Goal: Task Accomplishment & Management: Manage account settings

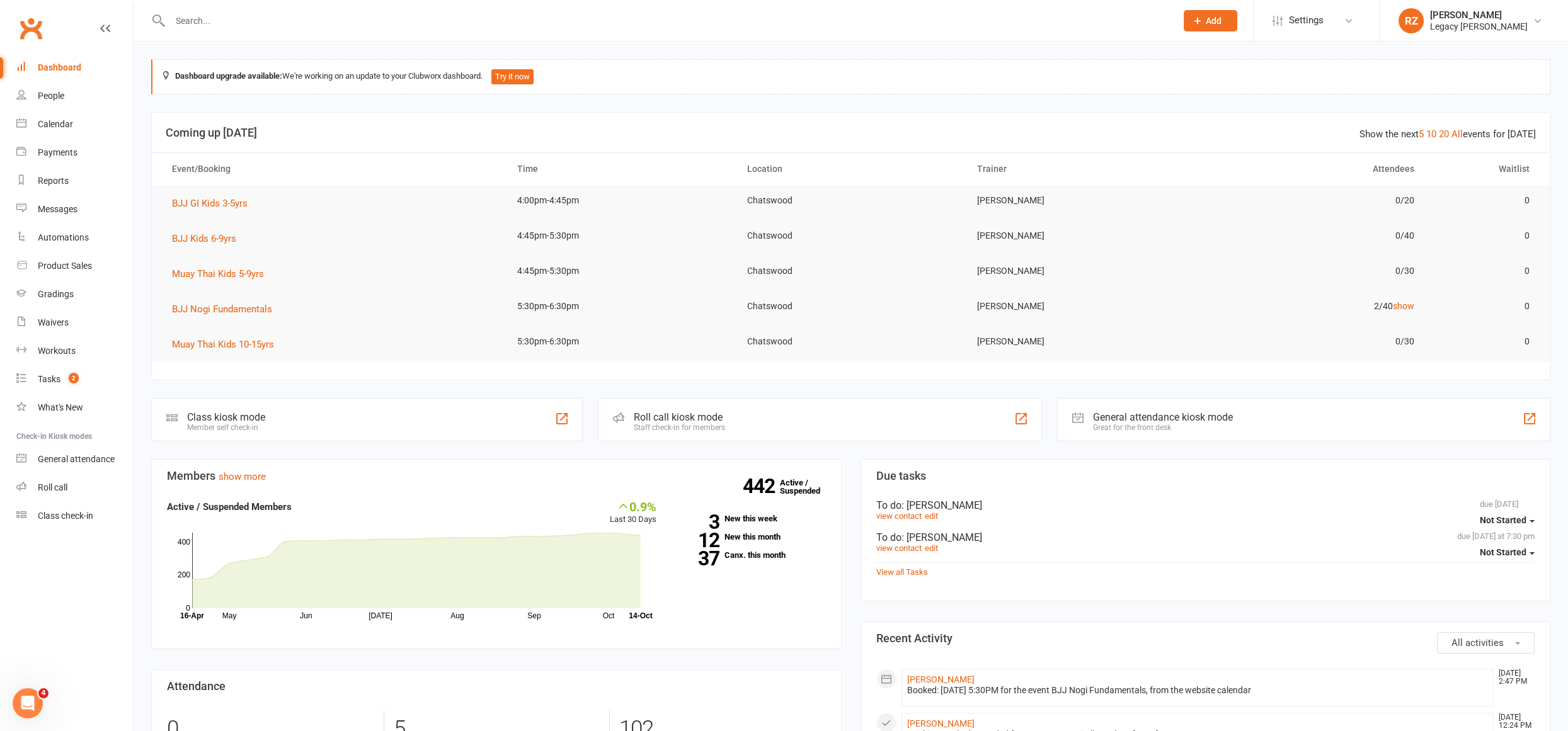
click at [228, 31] on div at bounding box center [659, 20] width 1016 height 41
drag, startPoint x: 281, startPoint y: 37, endPoint x: 279, endPoint y: 29, distance: 8.2
click at [281, 37] on div at bounding box center [659, 20] width 1016 height 41
click at [279, 29] on input "text" at bounding box center [667, 21] width 1001 height 17
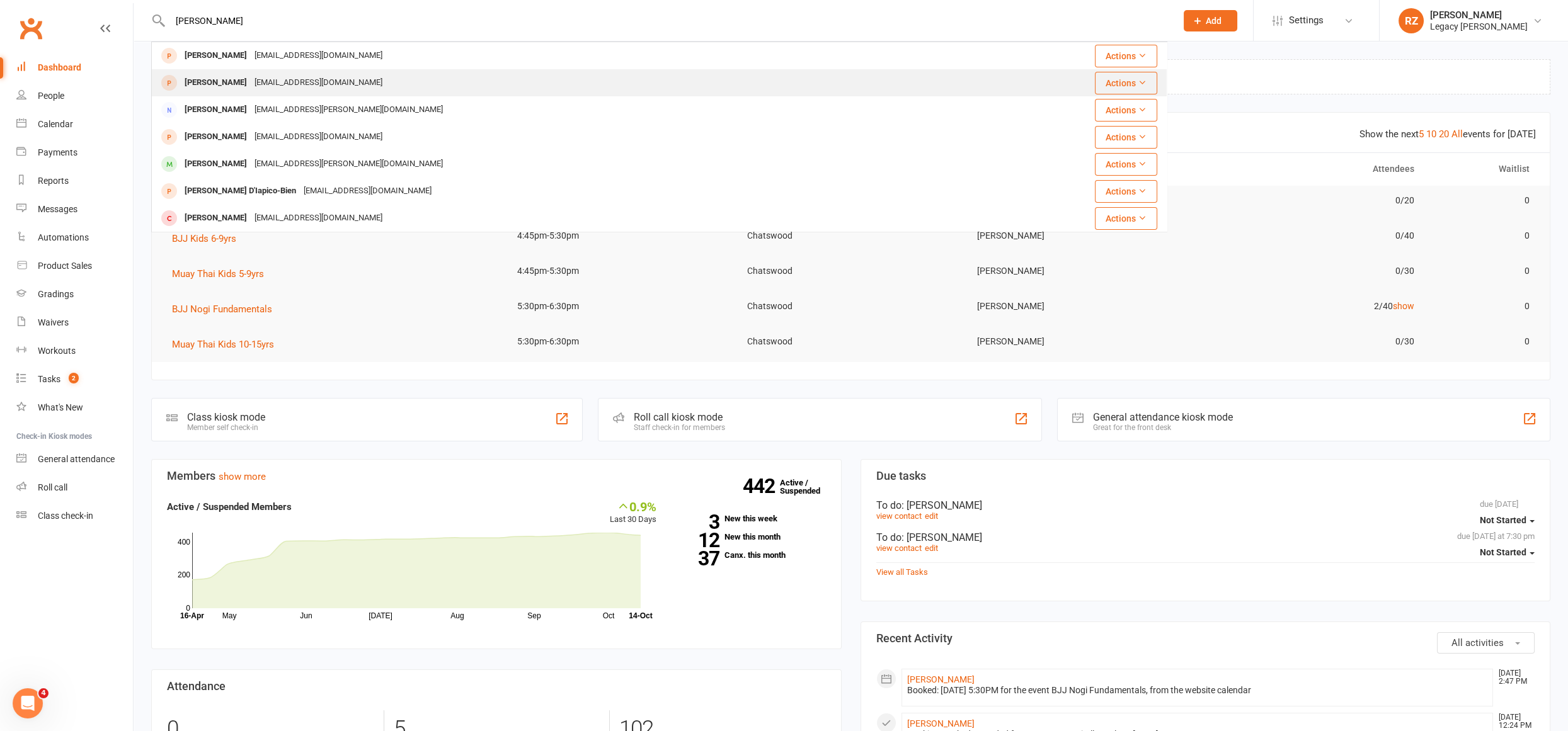
type input "lauren b"
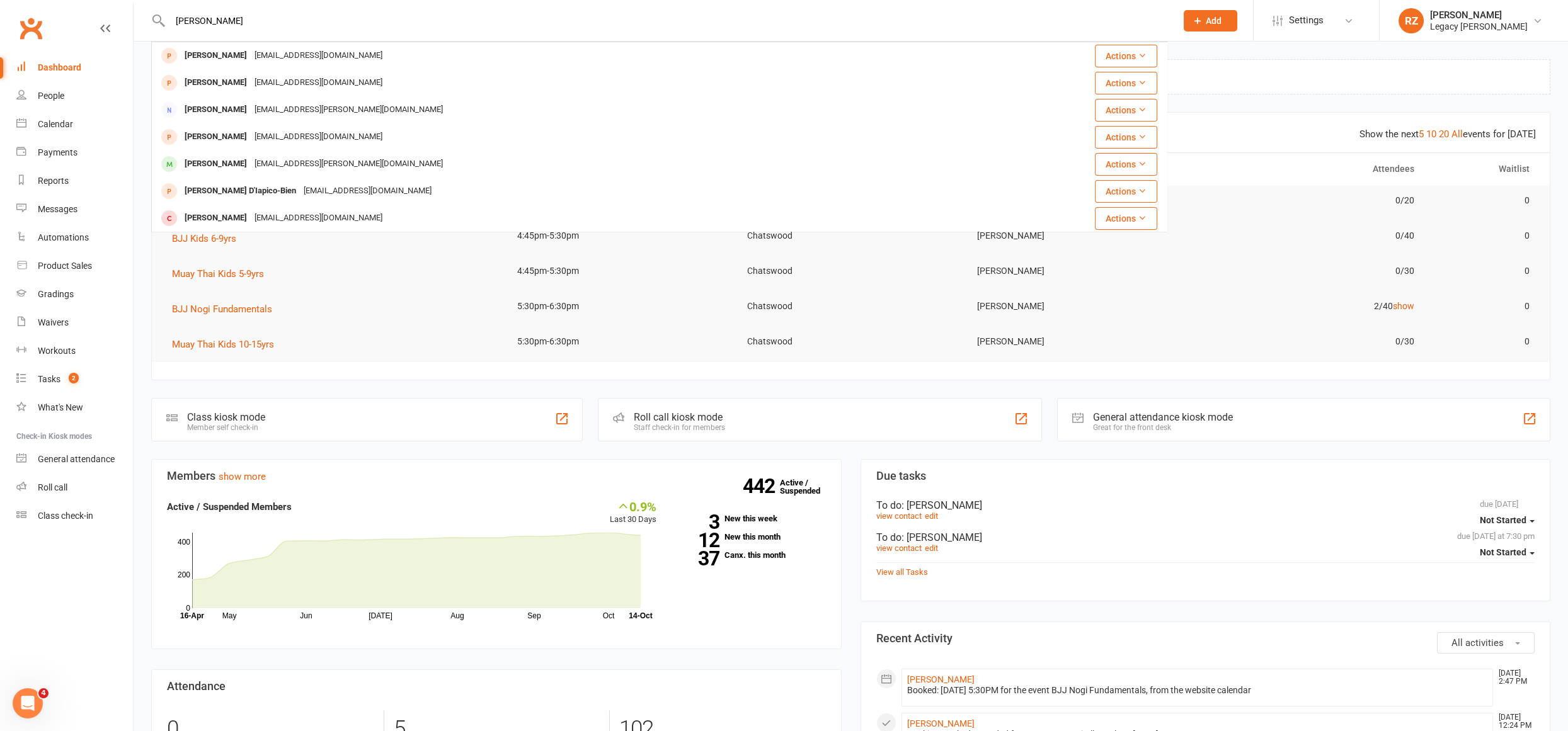
click at [259, 85] on div "Ljbleach266@gmail.com" at bounding box center [318, 83] width 135 height 18
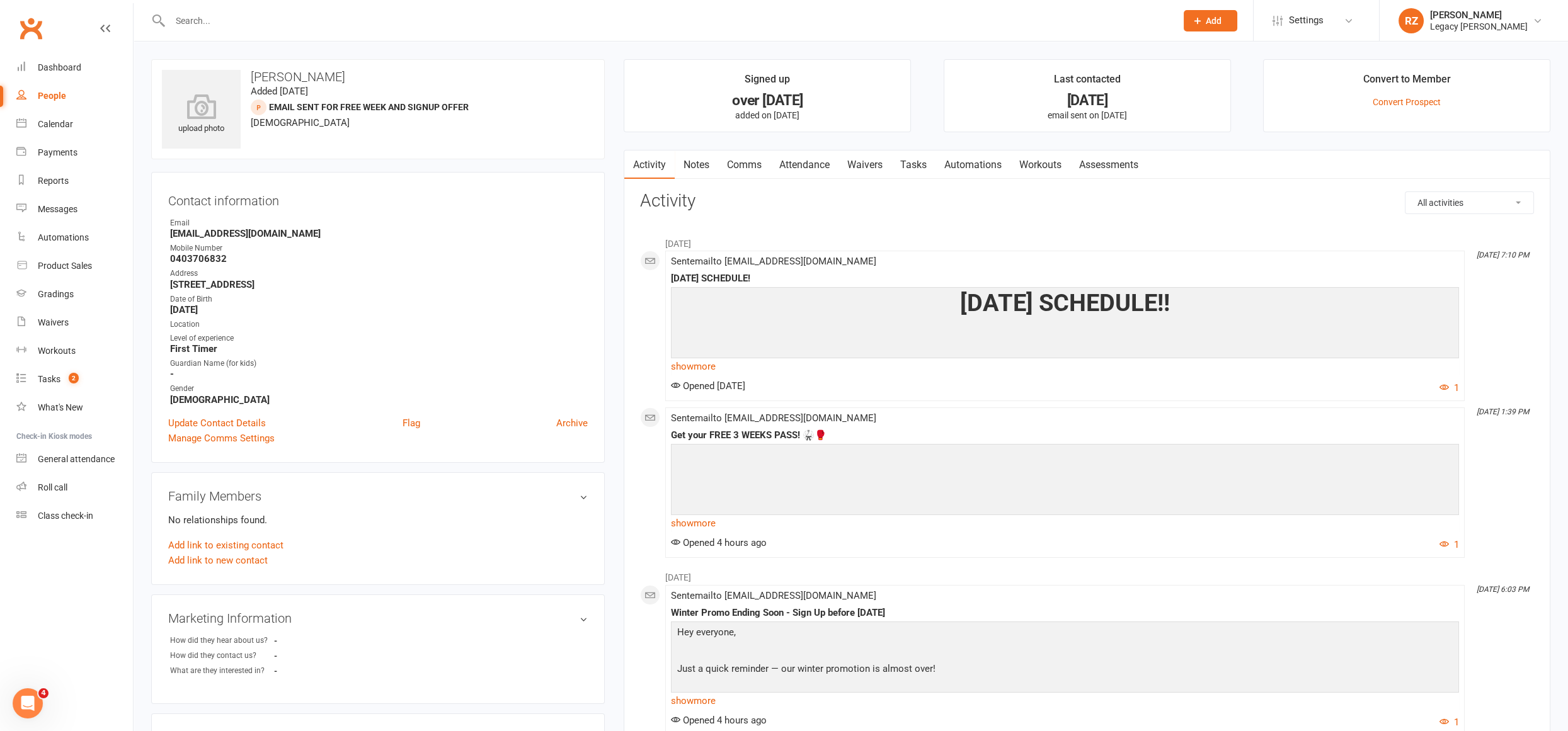
click at [812, 168] on link "Attendance" at bounding box center [804, 165] width 68 height 29
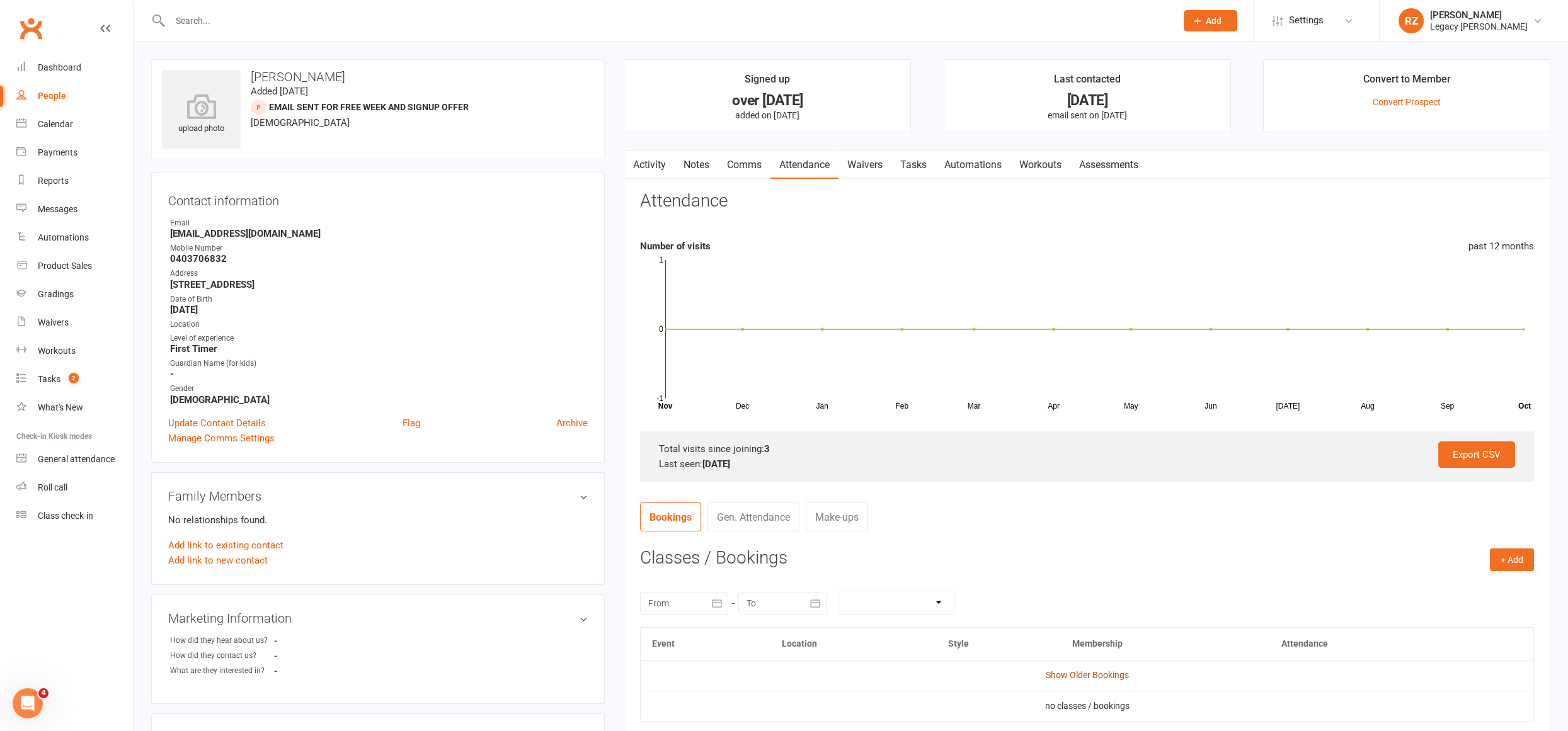
click at [1069, 670] on link "Show Older Bookings" at bounding box center [1087, 675] width 83 height 10
click at [849, 166] on link "Waivers" at bounding box center [865, 165] width 53 height 29
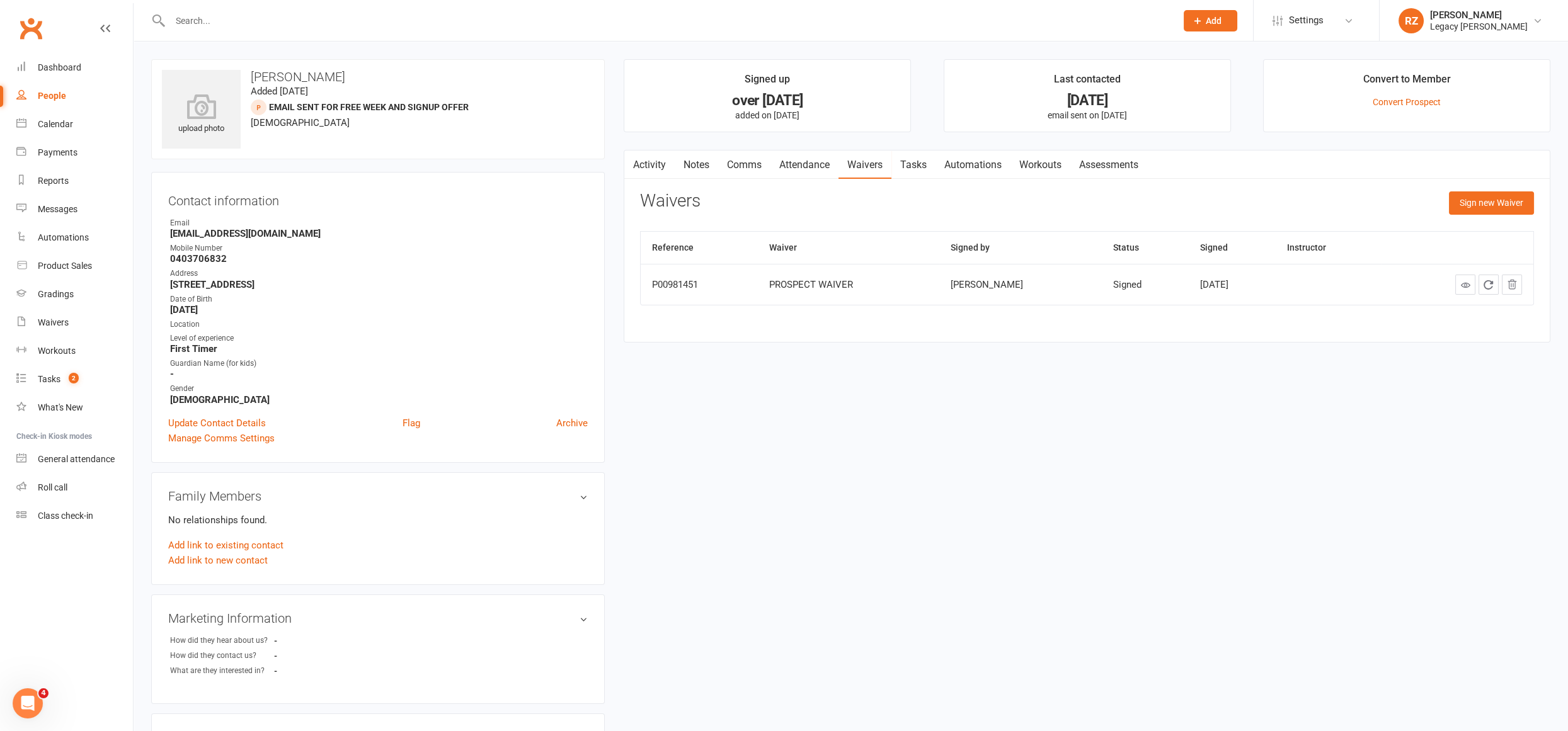
click at [235, 239] on ul "Owner Email Ljbleach266@gmail.com Mobile Number 0403706832 Address 1 15 cambrid…" at bounding box center [377, 311] width 419 height 189
click at [237, 235] on strong "Ljbleach266@gmail.com" at bounding box center [379, 234] width 418 height 11
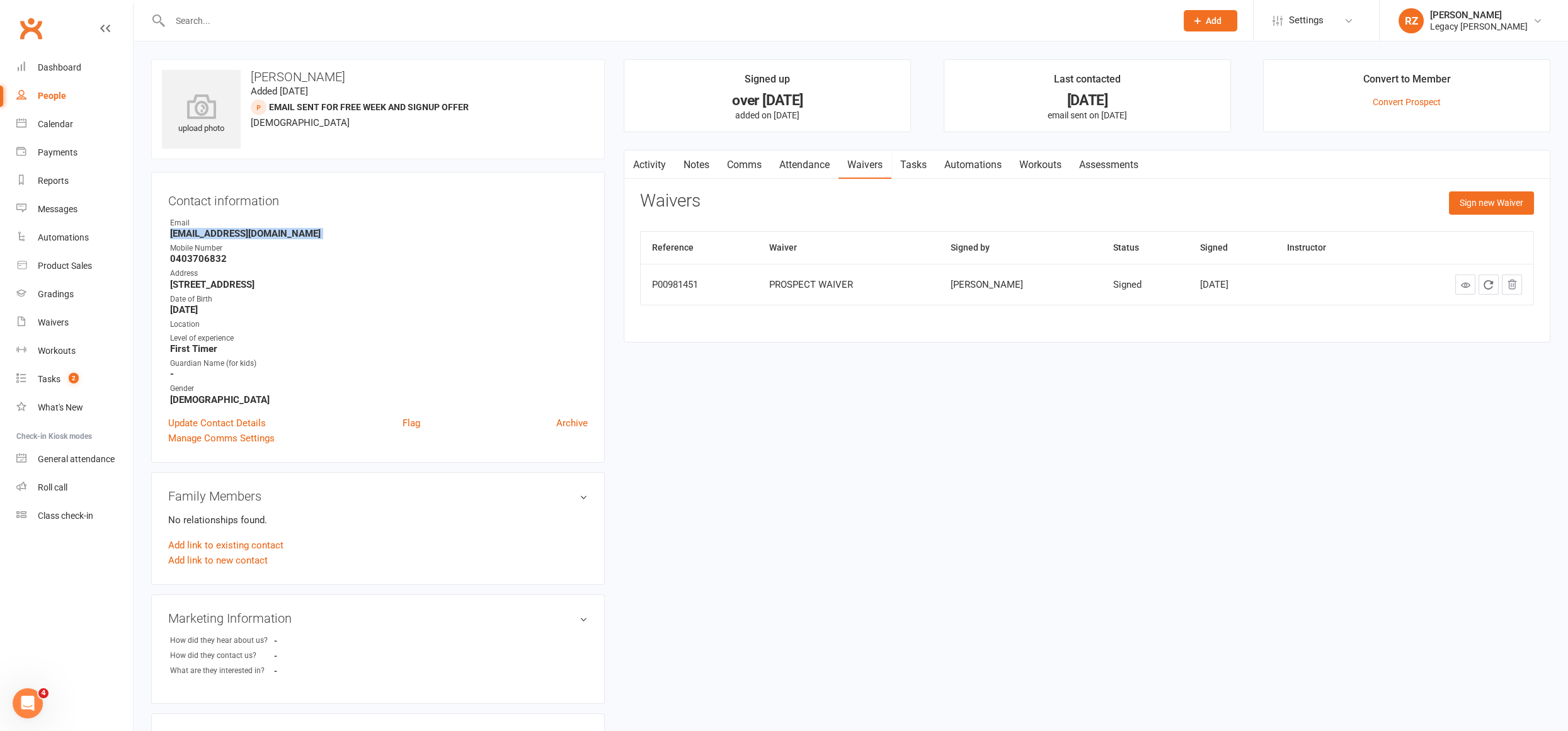
copy render-form-field "Ljbleach266@gmail.com"
click at [51, 319] on div "Waivers" at bounding box center [53, 322] width 31 height 10
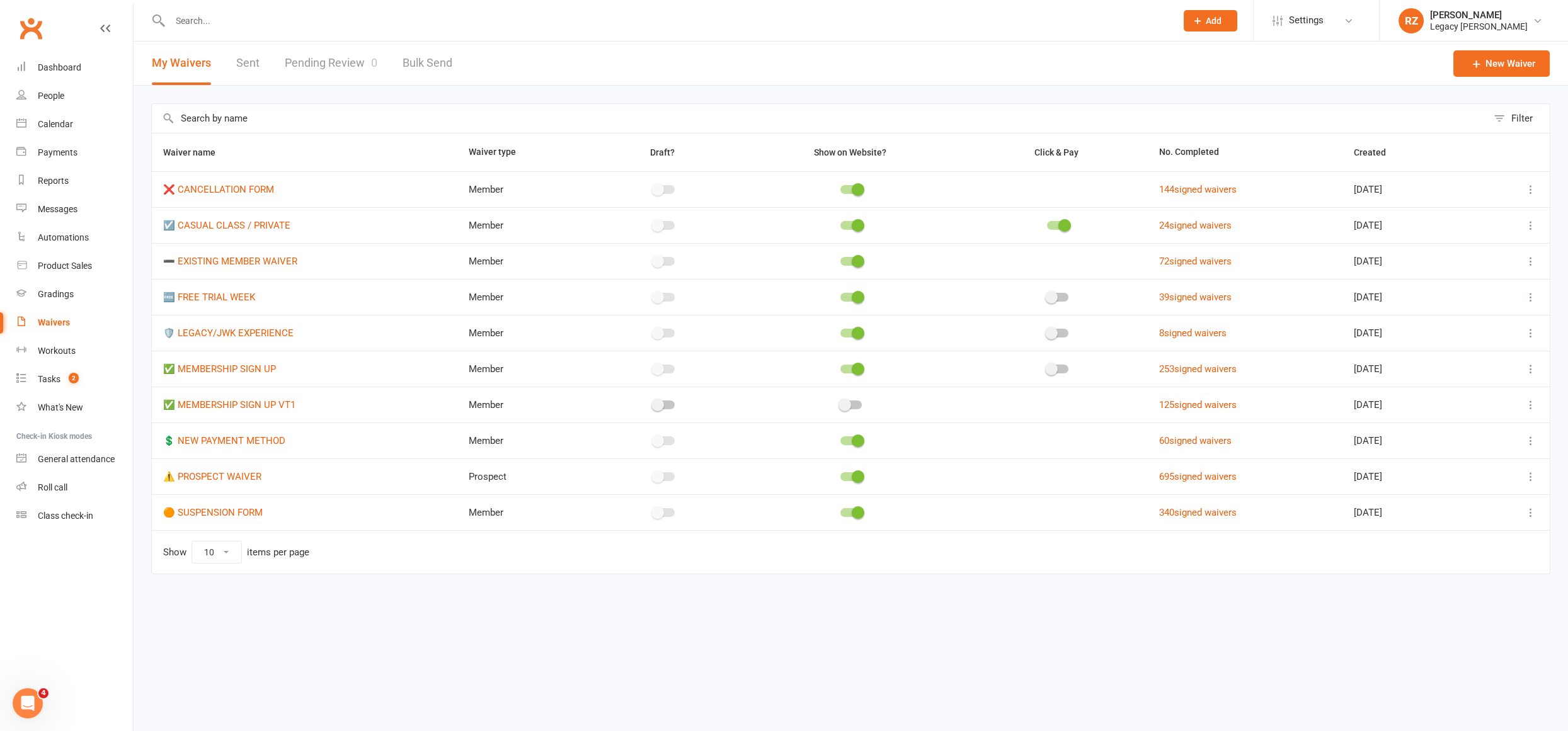
click at [217, 21] on input "text" at bounding box center [667, 21] width 1001 height 17
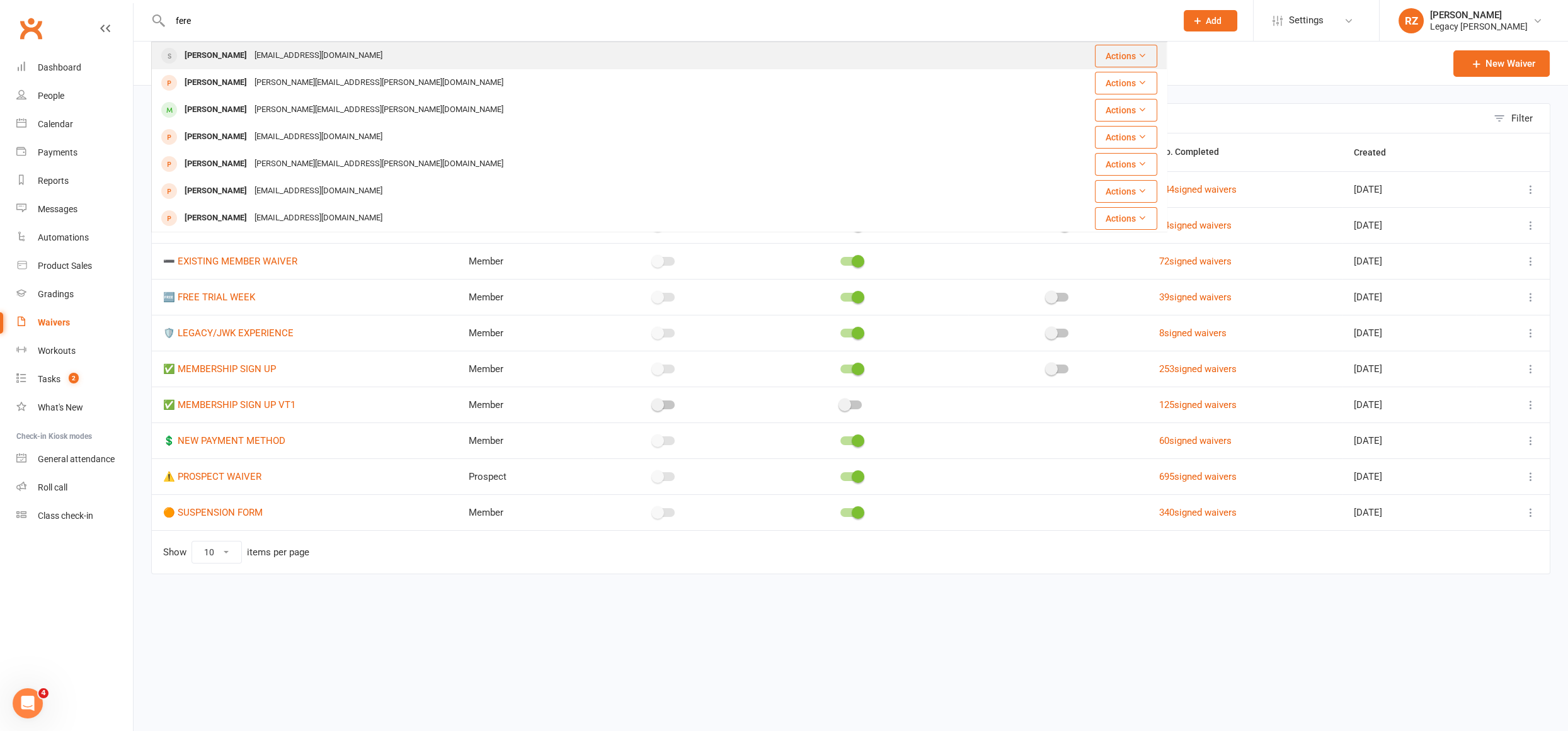
type input "fere"
click at [207, 50] on div "Ferenc Varga" at bounding box center [216, 56] width 70 height 18
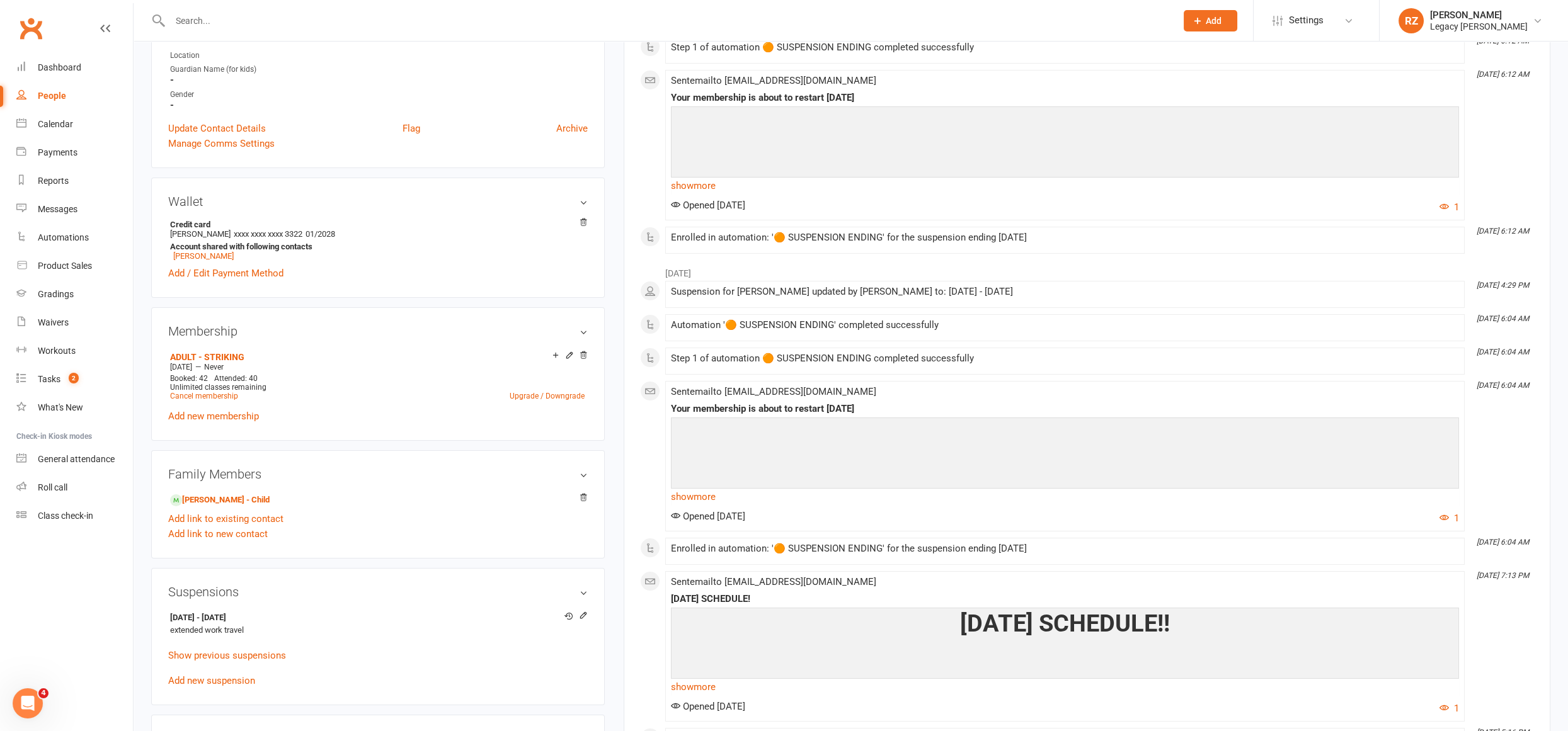
scroll to position [270, 0]
click at [585, 611] on icon at bounding box center [583, 612] width 6 height 6
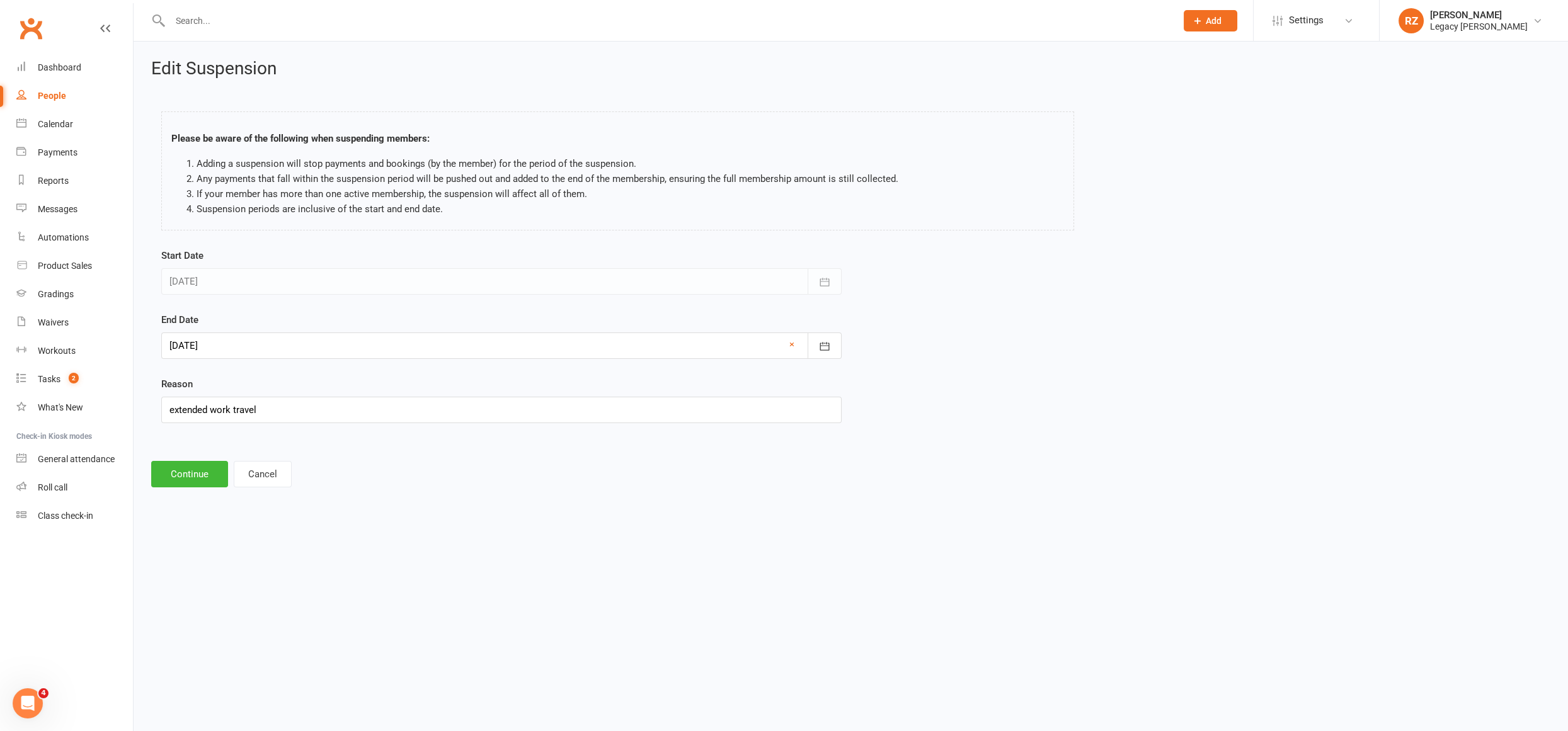
click at [287, 345] on div at bounding box center [501, 345] width 681 height 26
click at [618, 482] on footer "Continue Cancel" at bounding box center [851, 473] width 1399 height 26
click at [198, 343] on div at bounding box center [501, 345] width 681 height 26
click at [297, 382] on button "[DATE]" at bounding box center [281, 377] width 165 height 22
click at [337, 364] on button "button" at bounding box center [338, 375] width 27 height 22
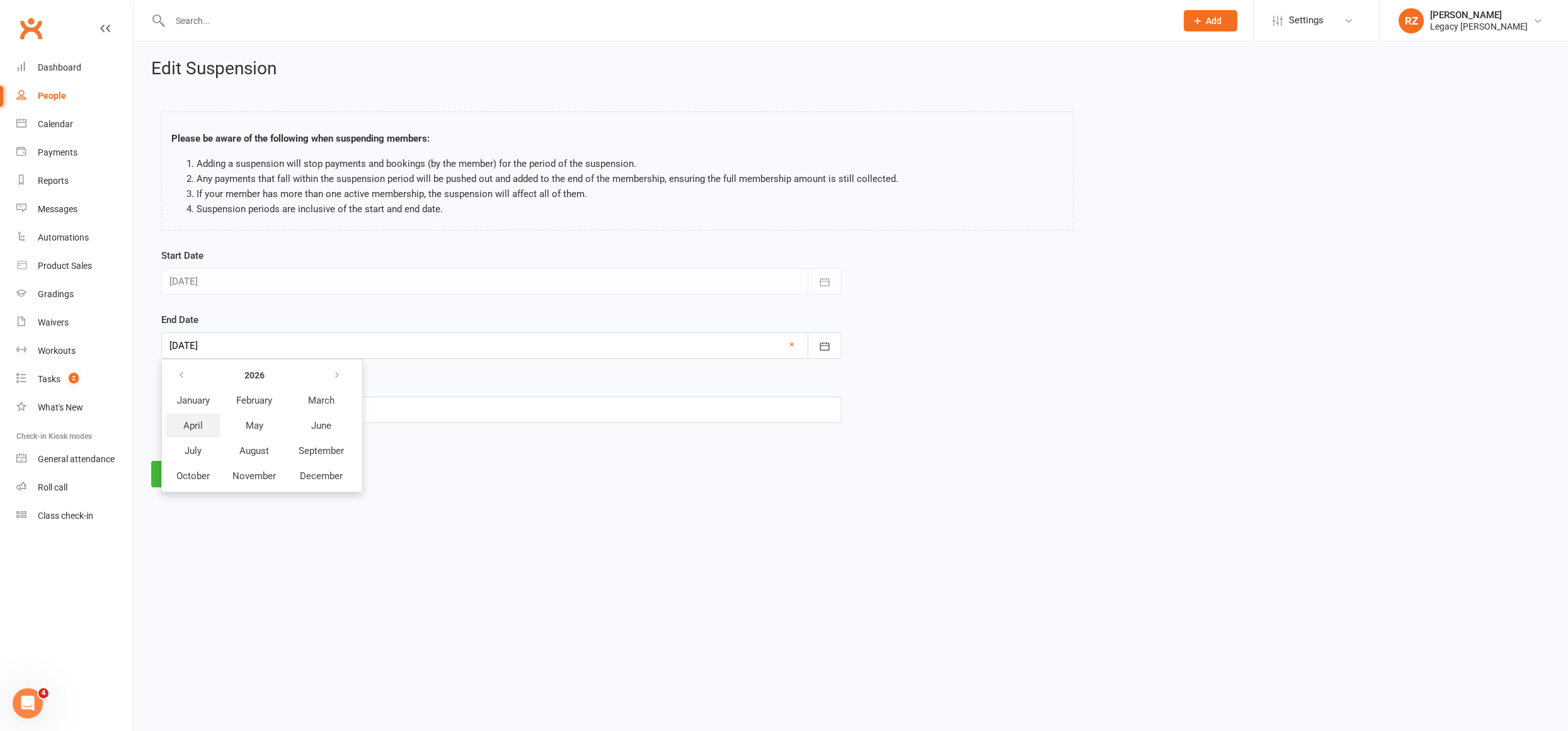
click at [203, 419] on button "April" at bounding box center [193, 426] width 55 height 24
click at [318, 518] on span "30" at bounding box center [323, 520] width 10 height 10
type input "30 Apr 2026"
click at [277, 405] on input "extended work travel" at bounding box center [501, 410] width 681 height 26
drag, startPoint x: 279, startPoint y: 408, endPoint x: 71, endPoint y: 399, distance: 208.2
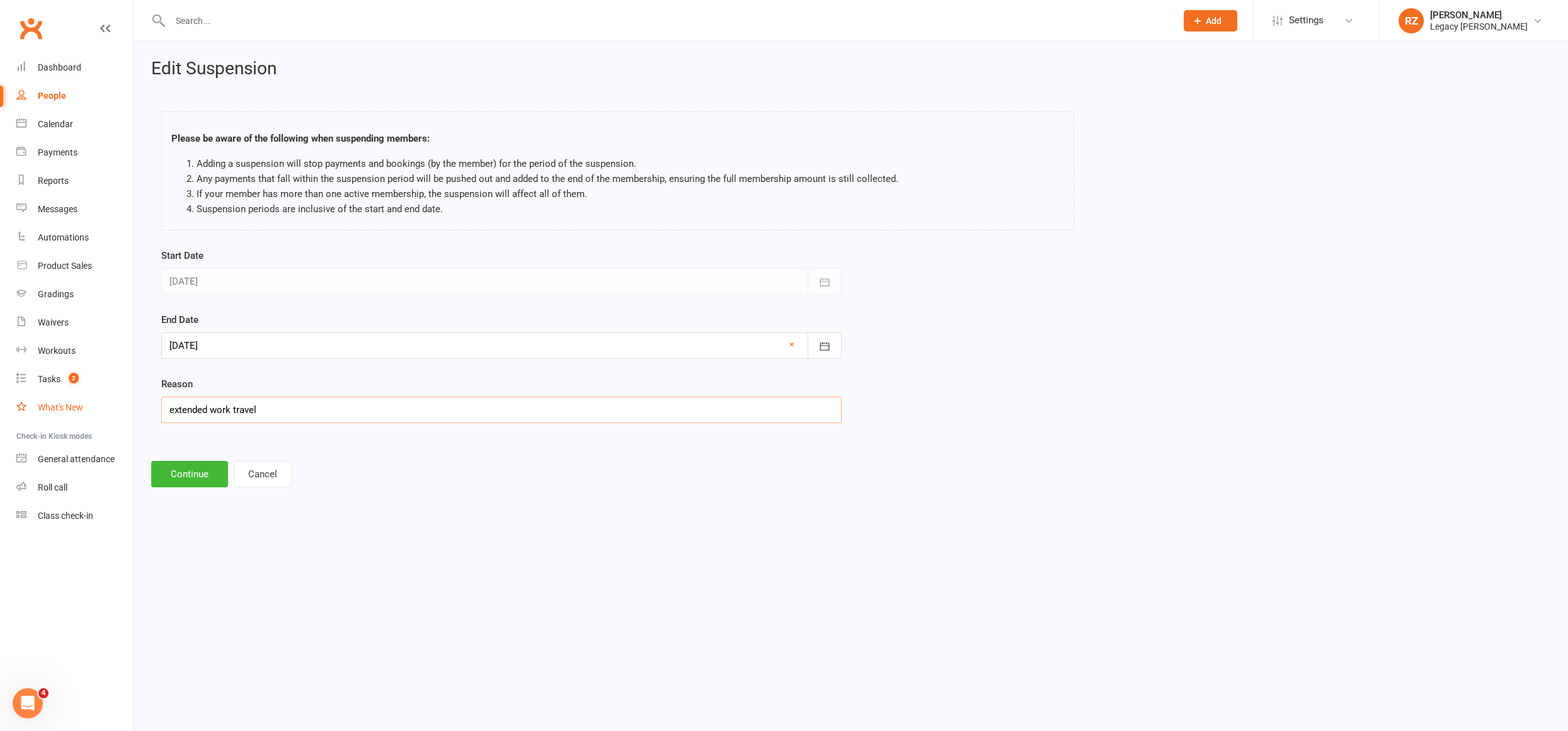
click at [71, 399] on ui-view "Prospect Member Non-attending contact Class / event Appointment Grading event T…" at bounding box center [784, 254] width 1568 height 502
type input "heart condition"
click at [170, 477] on button "Continue" at bounding box center [189, 473] width 77 height 26
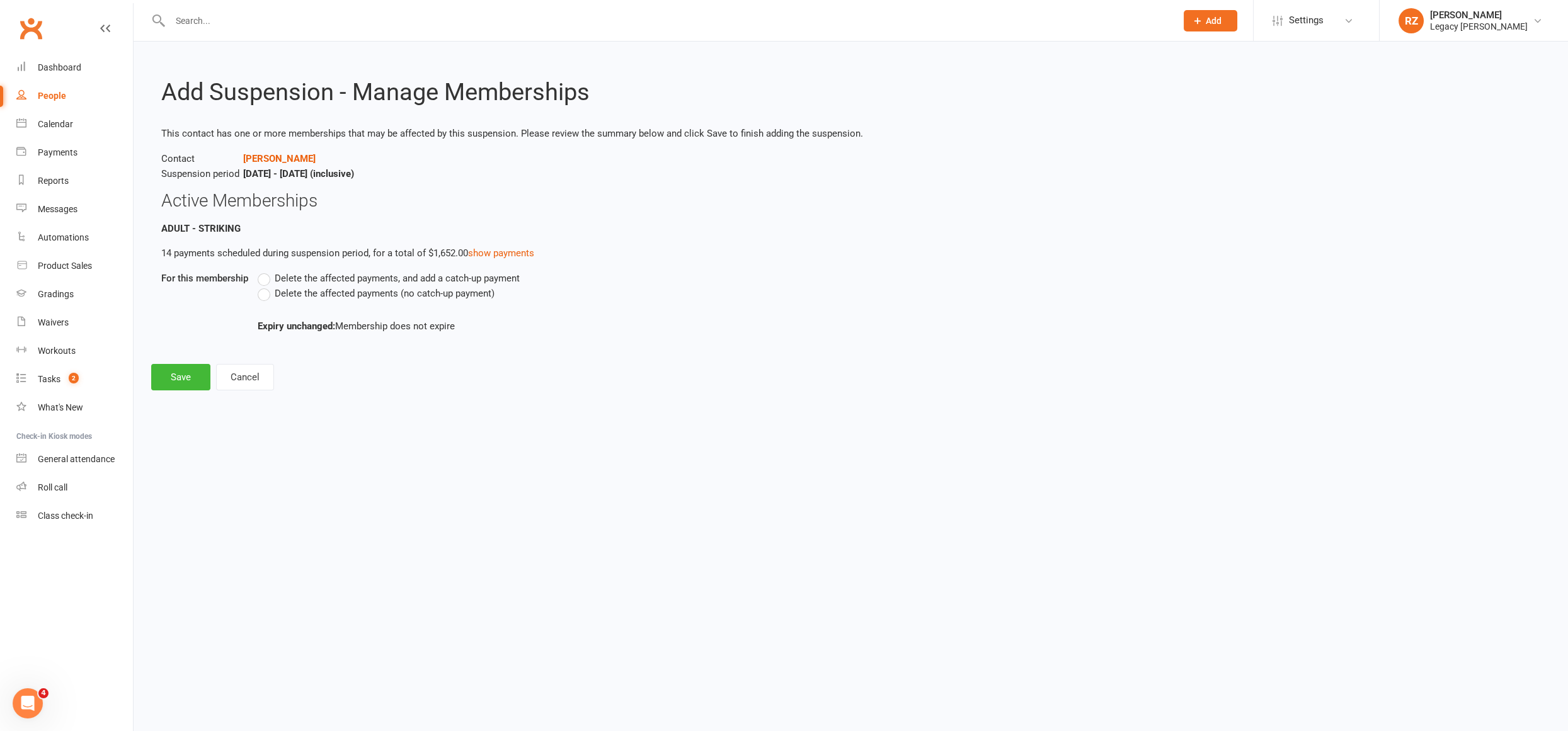
click at [267, 289] on label "Delete the affected payments (no catch-up payment)" at bounding box center [376, 293] width 237 height 15
click at [266, 286] on input "Delete the affected payments (no catch-up payment)" at bounding box center [262, 286] width 8 height 0
click at [181, 372] on button "Save" at bounding box center [181, 377] width 59 height 26
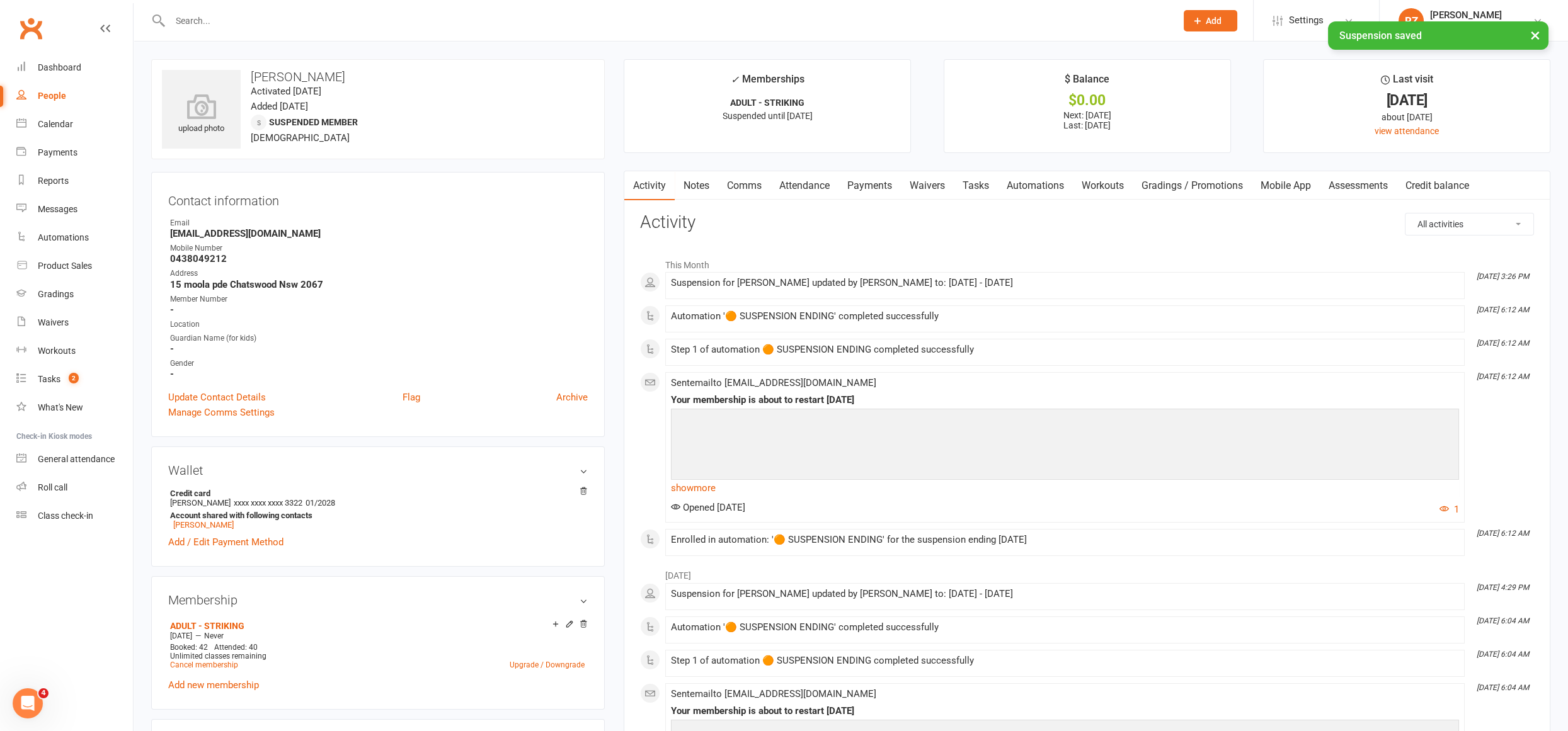
click at [860, 181] on link "Payments" at bounding box center [870, 185] width 62 height 29
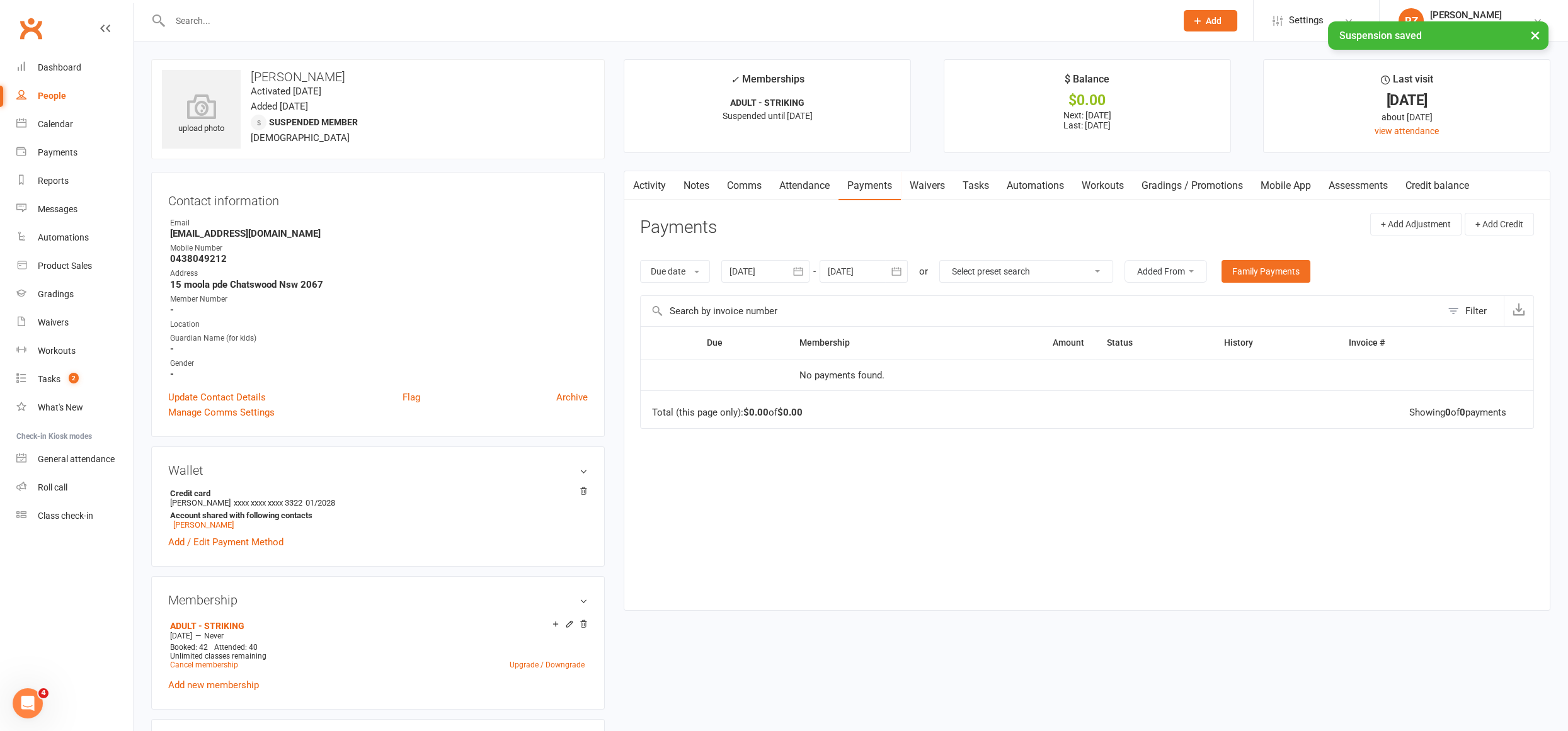
click at [883, 275] on div at bounding box center [864, 271] width 88 height 22
click at [921, 309] on button "November 2025" at bounding box center [939, 301] width 165 height 22
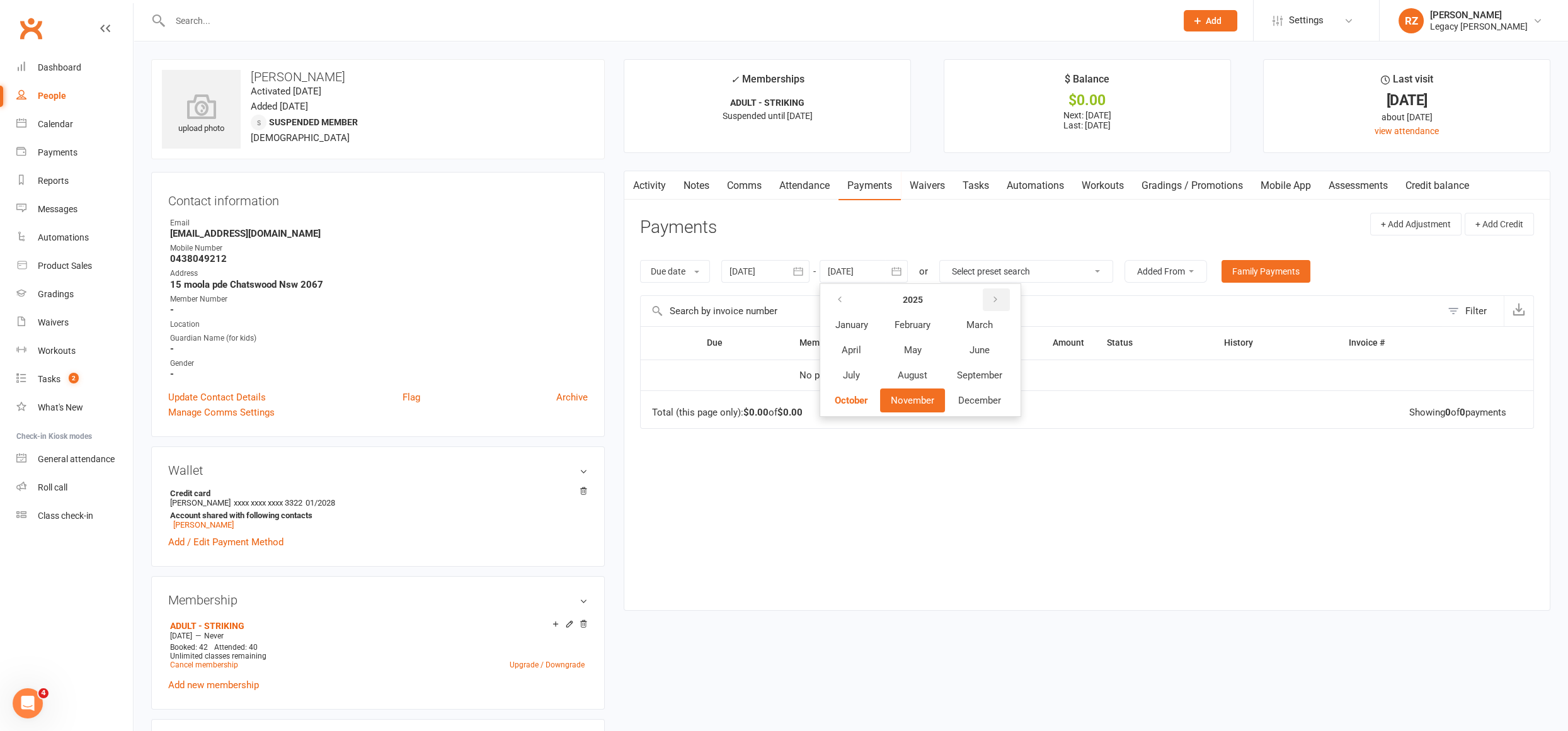
click at [990, 298] on button "button" at bounding box center [997, 300] width 27 height 22
click at [985, 402] on span "December" at bounding box center [980, 400] width 43 height 11
click at [837, 301] on icon "button" at bounding box center [839, 301] width 9 height 10
click at [906, 304] on button "November 2026" at bounding box center [939, 301] width 165 height 22
click at [922, 348] on span "May" at bounding box center [913, 350] width 18 height 11
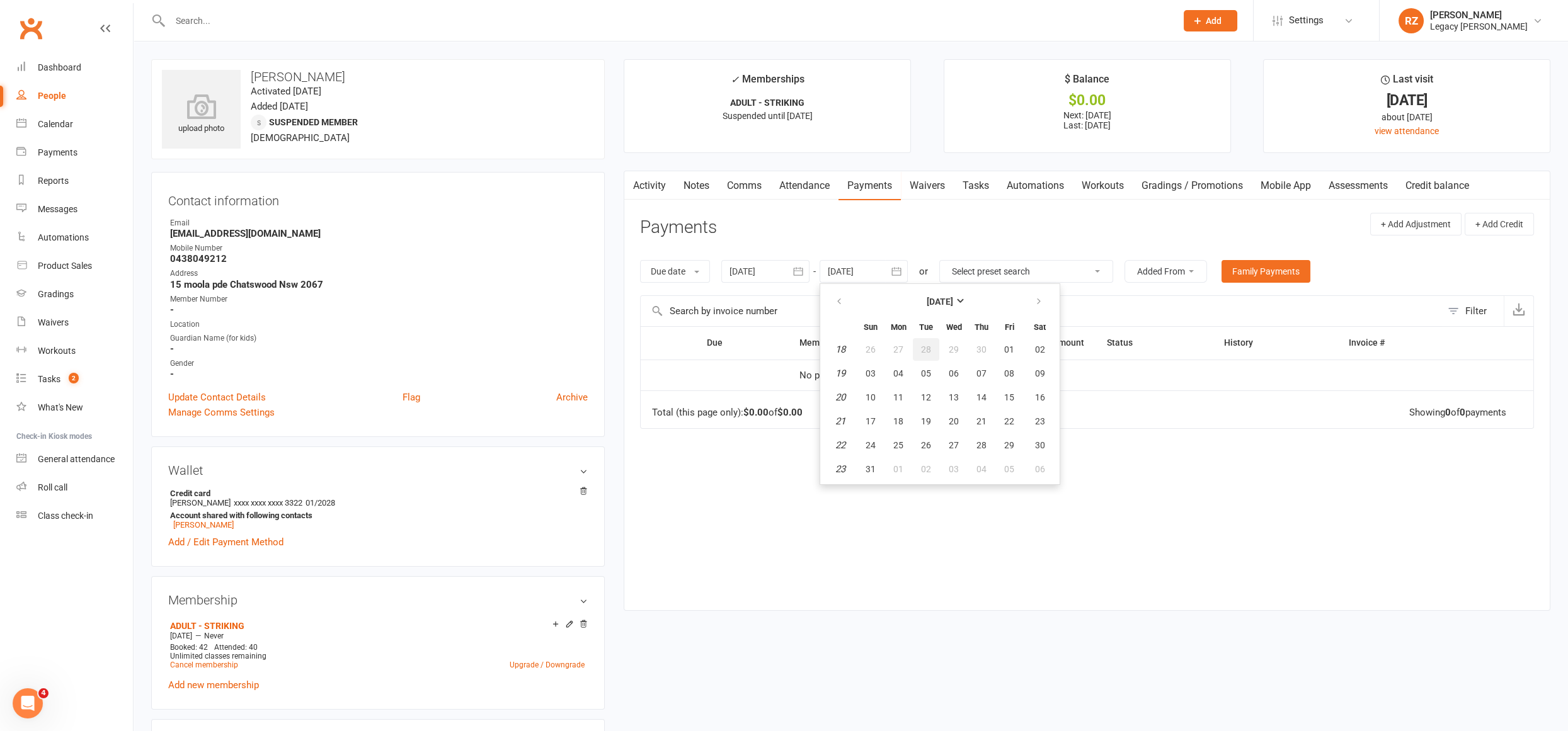
click at [923, 354] on button "28" at bounding box center [926, 349] width 26 height 22
click at [876, 266] on div at bounding box center [864, 271] width 88 height 22
click at [954, 300] on strong "April 2026" at bounding box center [939, 301] width 26 height 10
click at [977, 346] on span "June" at bounding box center [979, 350] width 20 height 11
drag, startPoint x: 955, startPoint y: 374, endPoint x: 987, endPoint y: 381, distance: 32.8
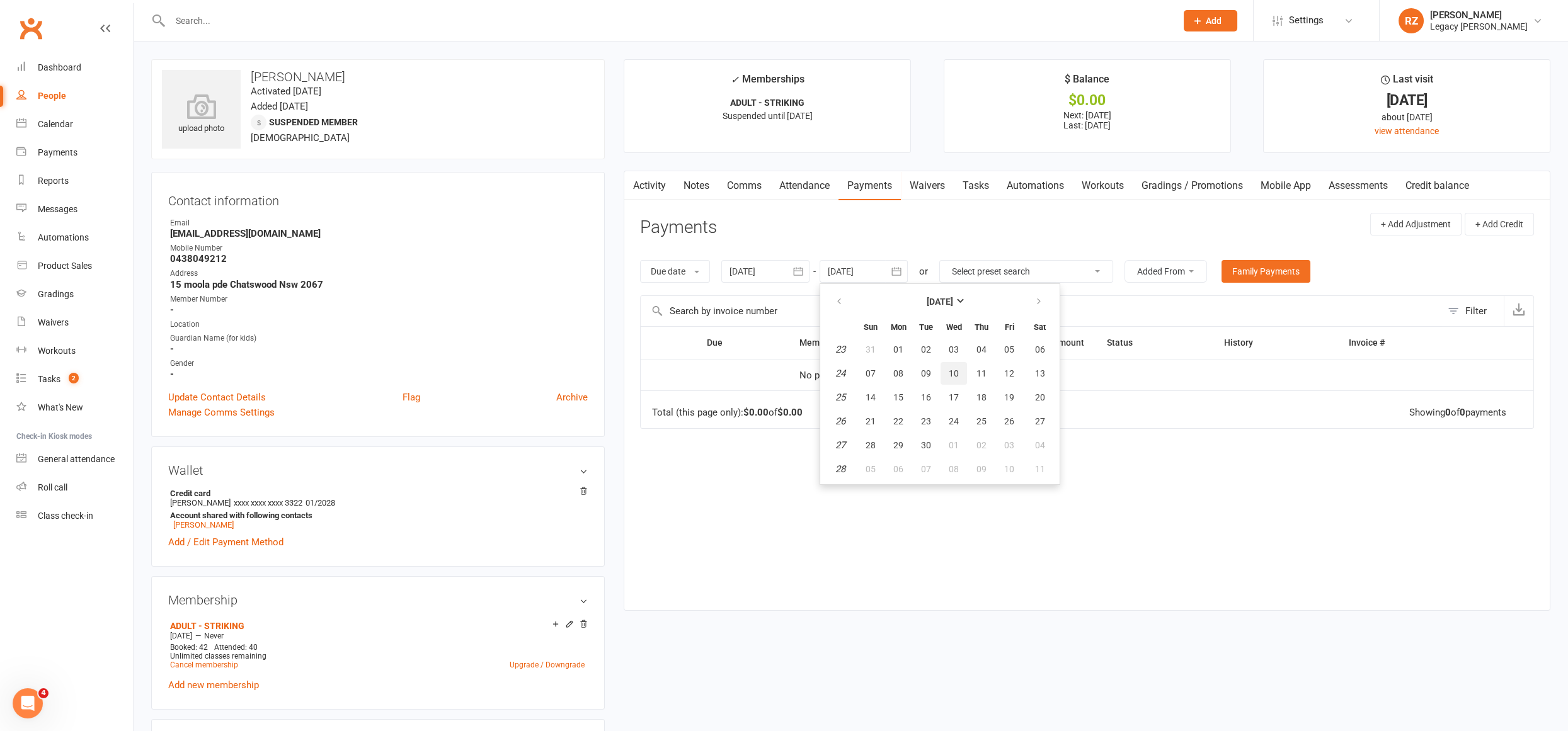
click at [955, 374] on span "10" at bounding box center [954, 373] width 10 height 10
type input "10 Jun 2026"
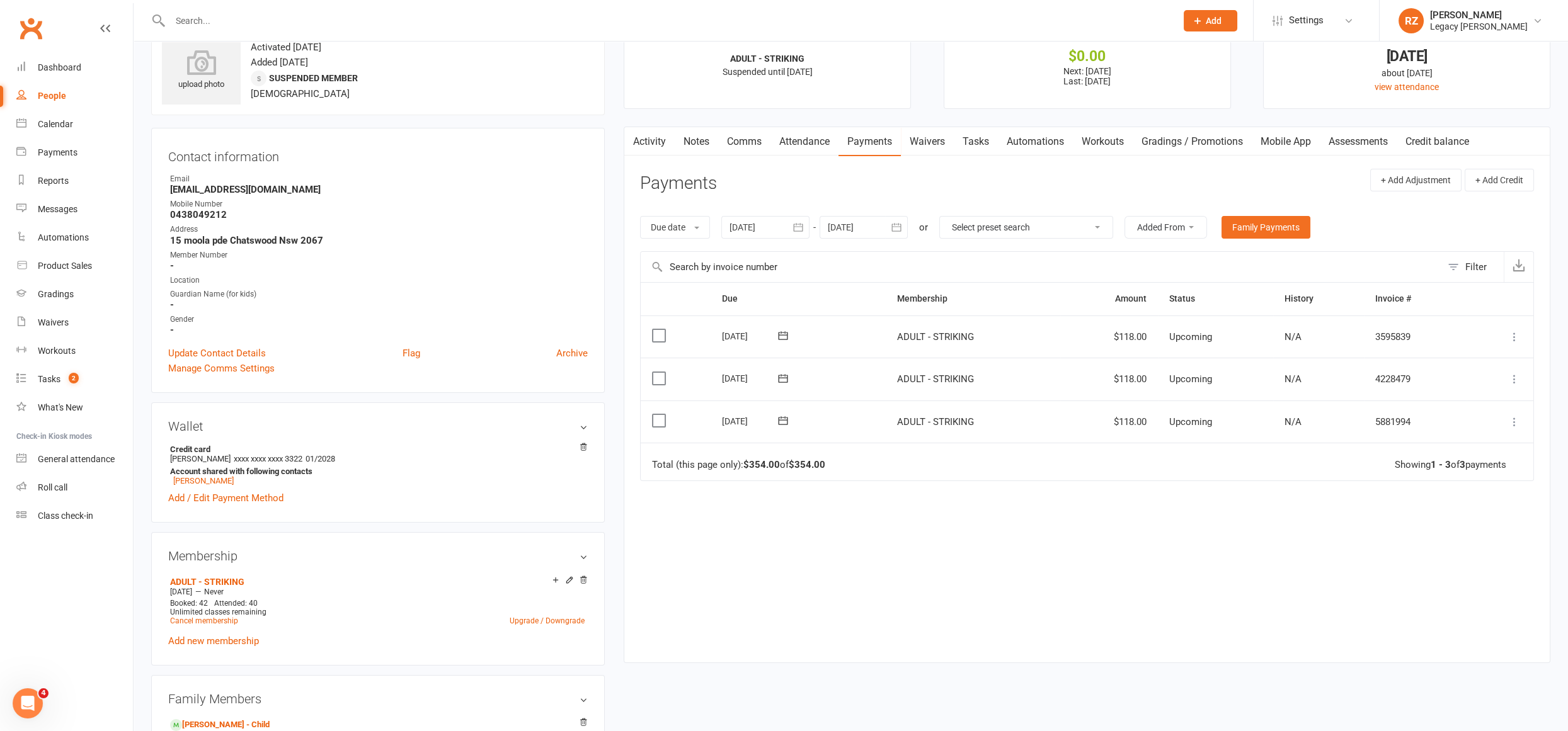
scroll to position [42, 0]
click at [787, 231] on div at bounding box center [765, 229] width 88 height 22
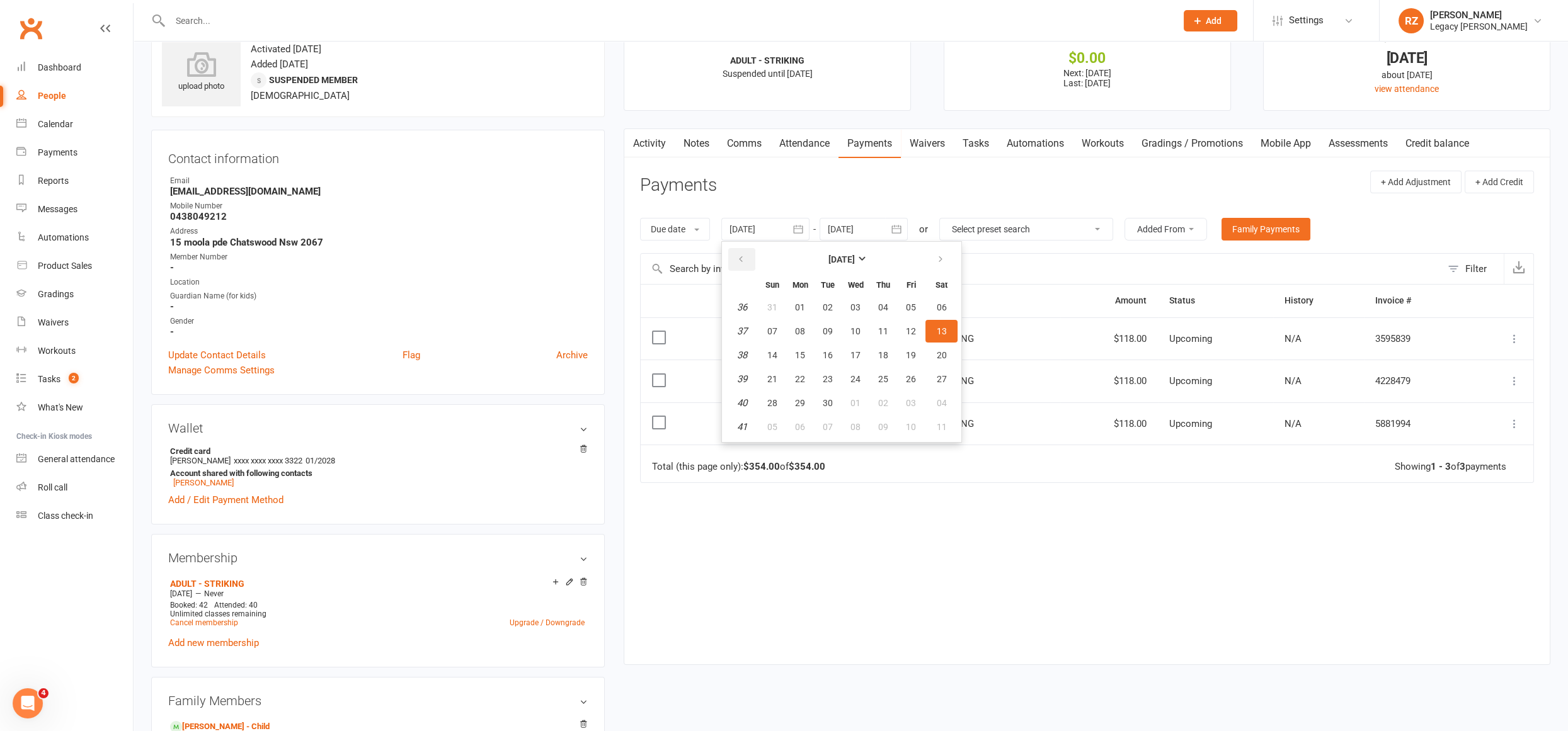
click at [739, 262] on icon "button" at bounding box center [740, 259] width 9 height 10
drag, startPoint x: 767, startPoint y: 325, endPoint x: 778, endPoint y: 331, distance: 12.5
click at [767, 325] on button "08" at bounding box center [772, 331] width 26 height 22
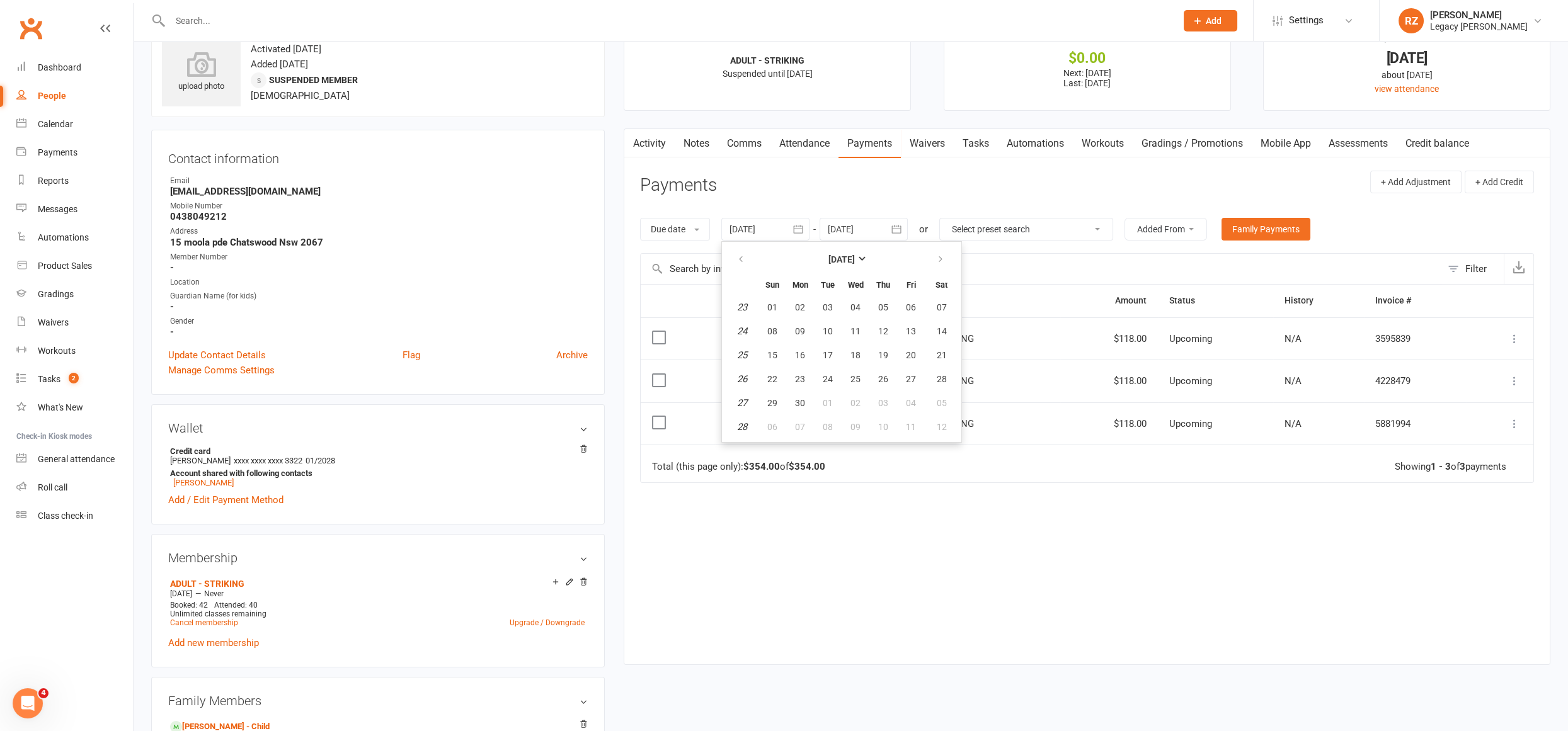
type input "08 Jun 2025"
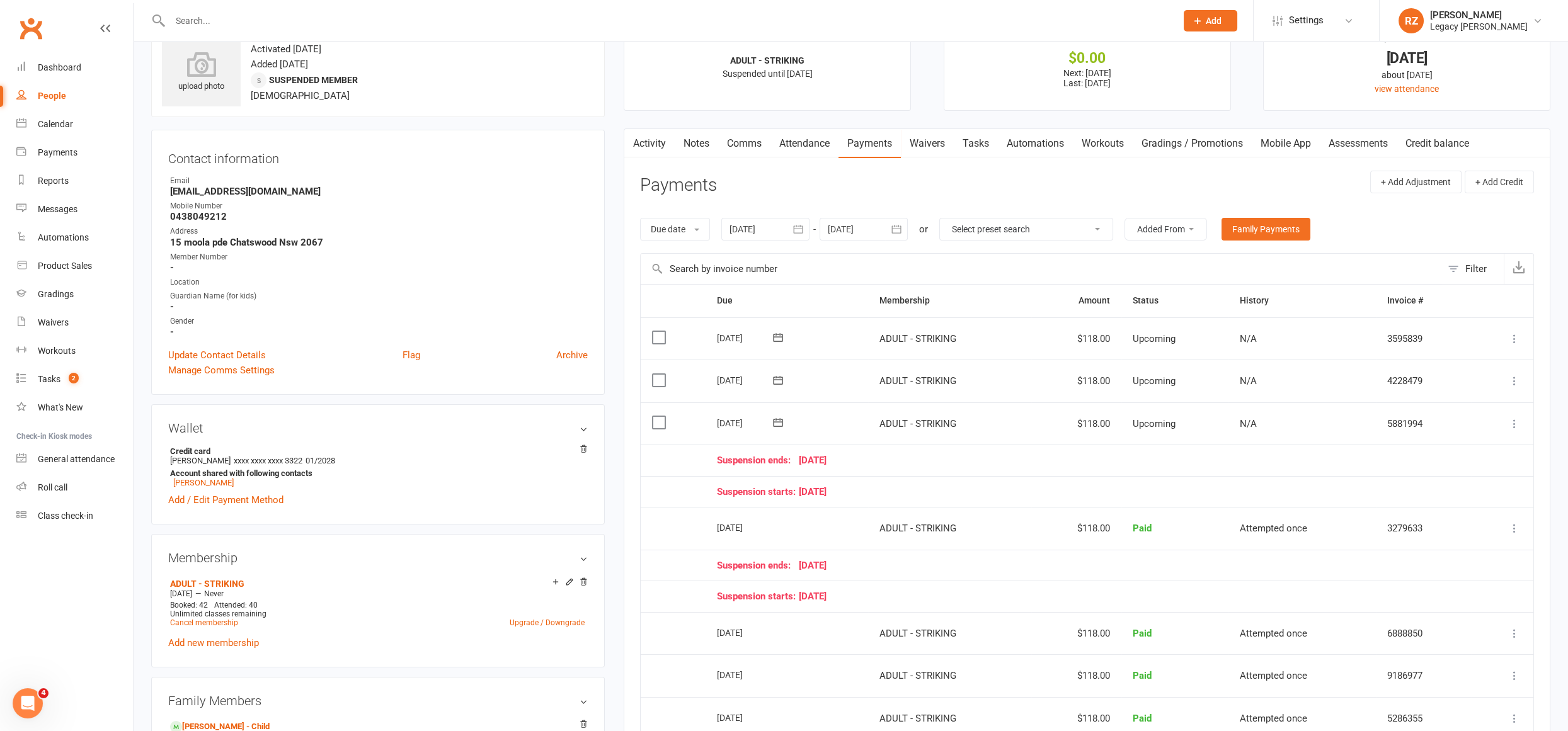
click at [1514, 418] on icon at bounding box center [1515, 424] width 13 height 13
click at [1413, 606] on link "Bulk reschedule from this date" at bounding box center [1447, 600] width 149 height 25
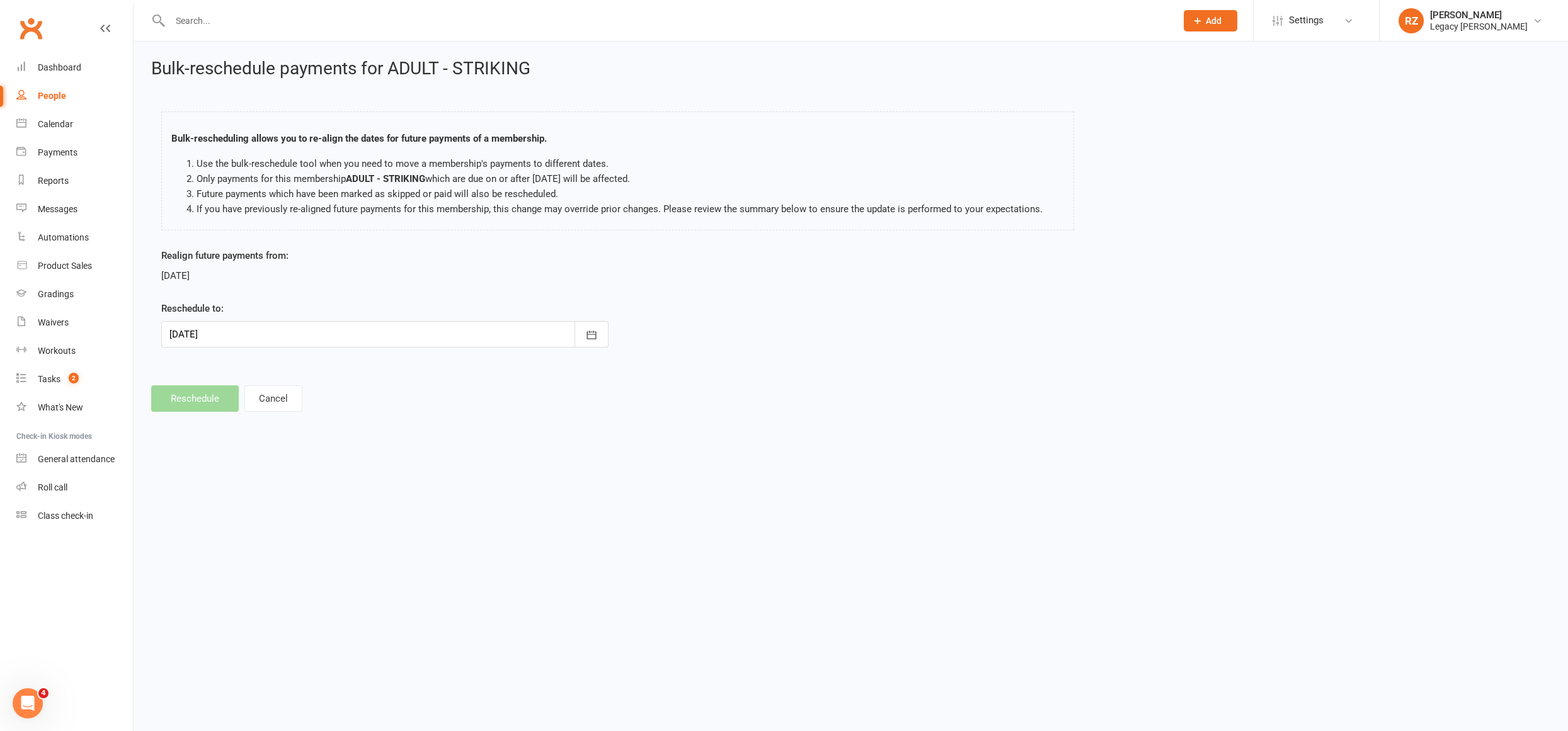
click at [200, 323] on div at bounding box center [385, 334] width 447 height 26
click at [191, 368] on button "button" at bounding box center [181, 366] width 27 height 22
drag, startPoint x: 252, startPoint y: 130, endPoint x: 234, endPoint y: 35, distance: 96.7
click at [249, 123] on div "Bulk-rescheduling allows you to re-align the dates for future payments of a mem…" at bounding box center [618, 171] width 913 height 119
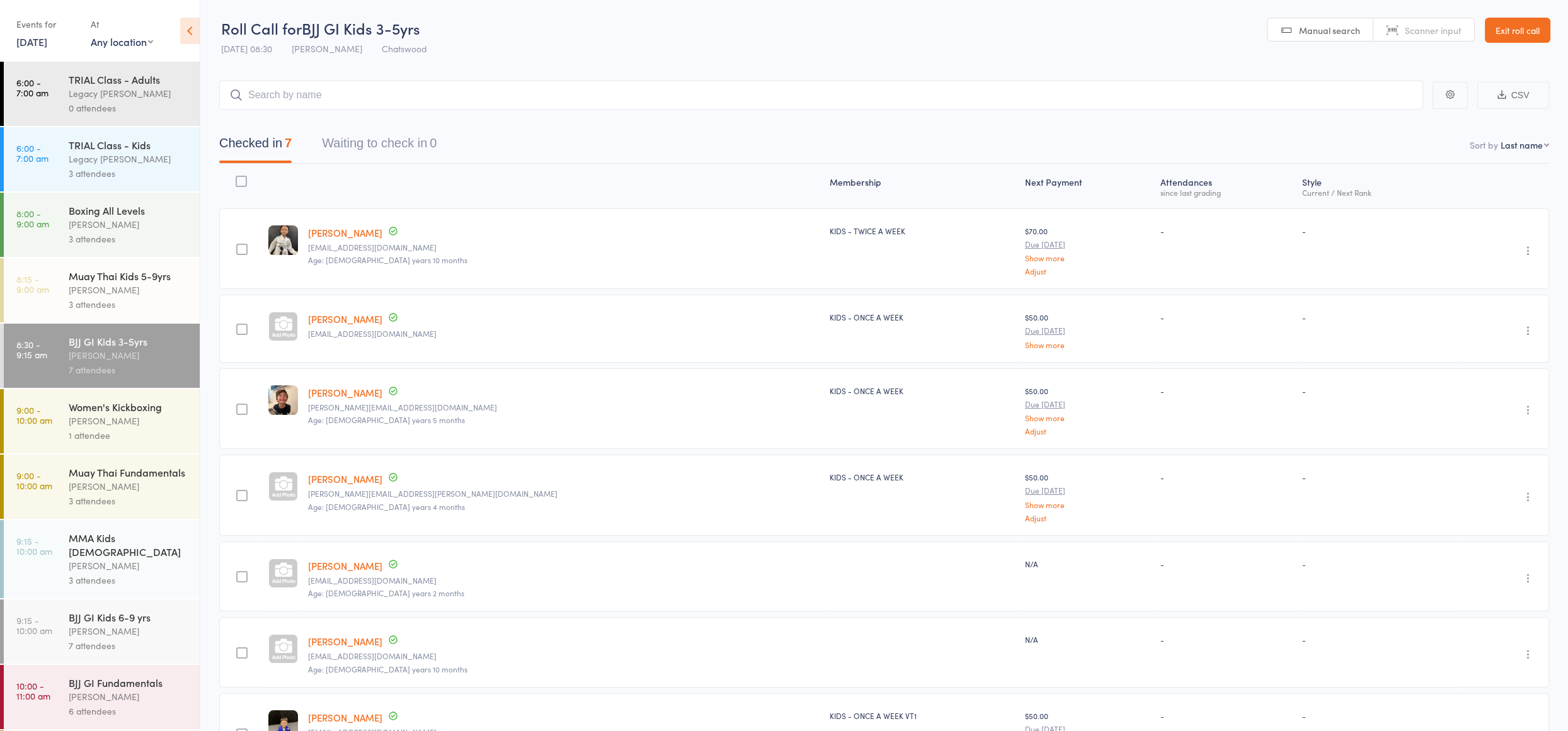
drag, startPoint x: 1535, startPoint y: 28, endPoint x: 1486, endPoint y: 29, distance: 49.0
click at [1535, 27] on link "Exit roll call" at bounding box center [1518, 30] width 65 height 25
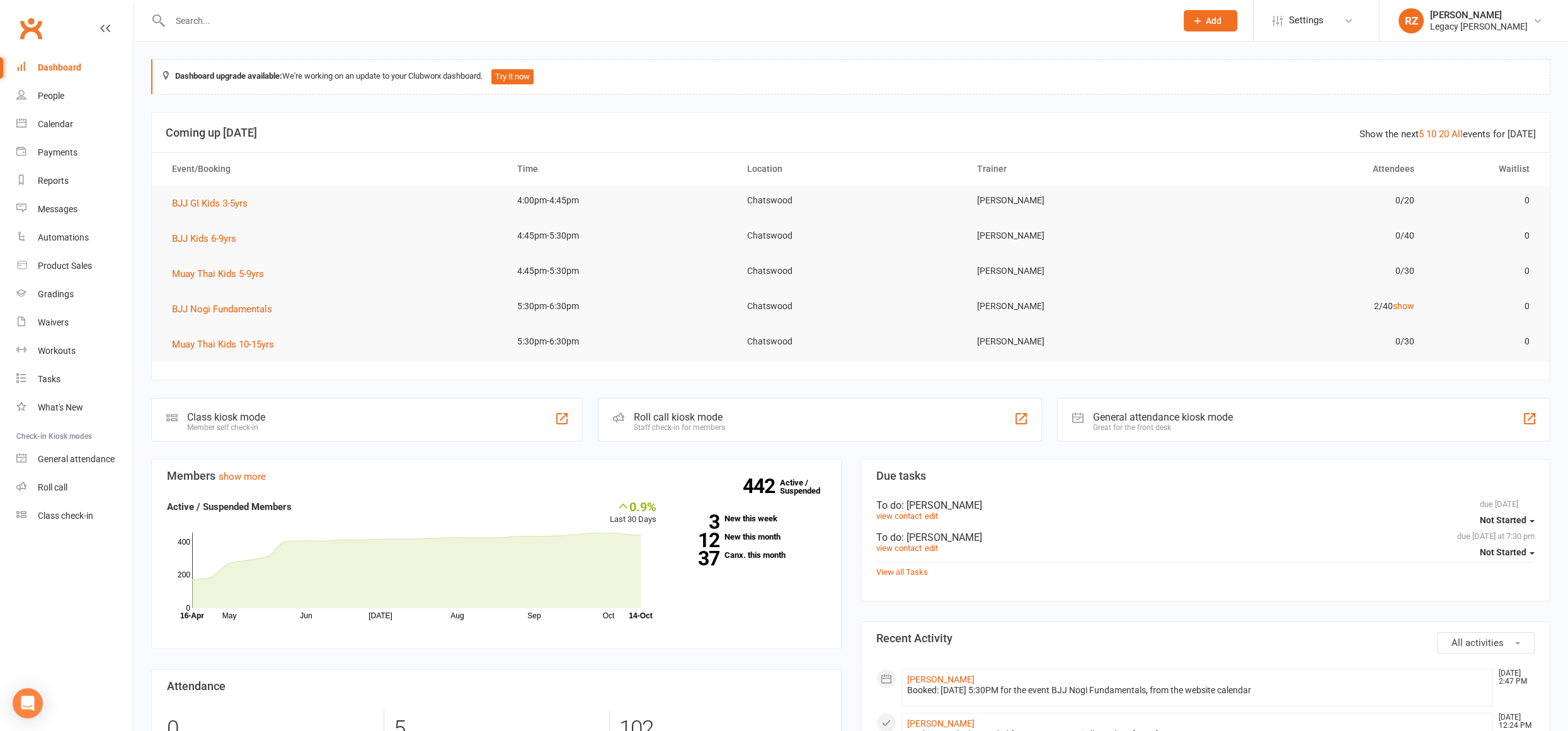
click at [341, 23] on input "text" at bounding box center [667, 21] width 1001 height 17
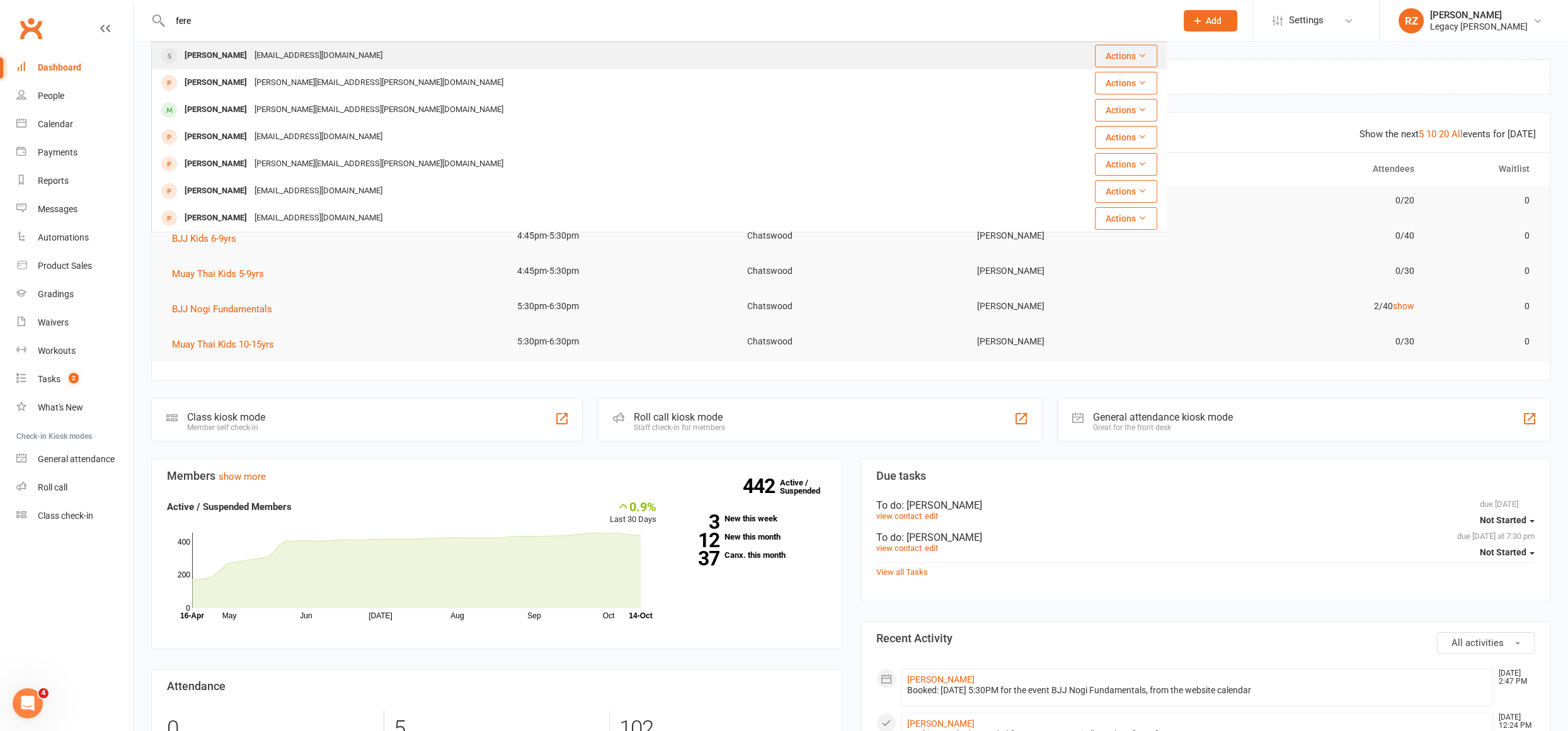
type input "fere"
click at [257, 62] on div "Vfece@icloud.com" at bounding box center [318, 56] width 135 height 18
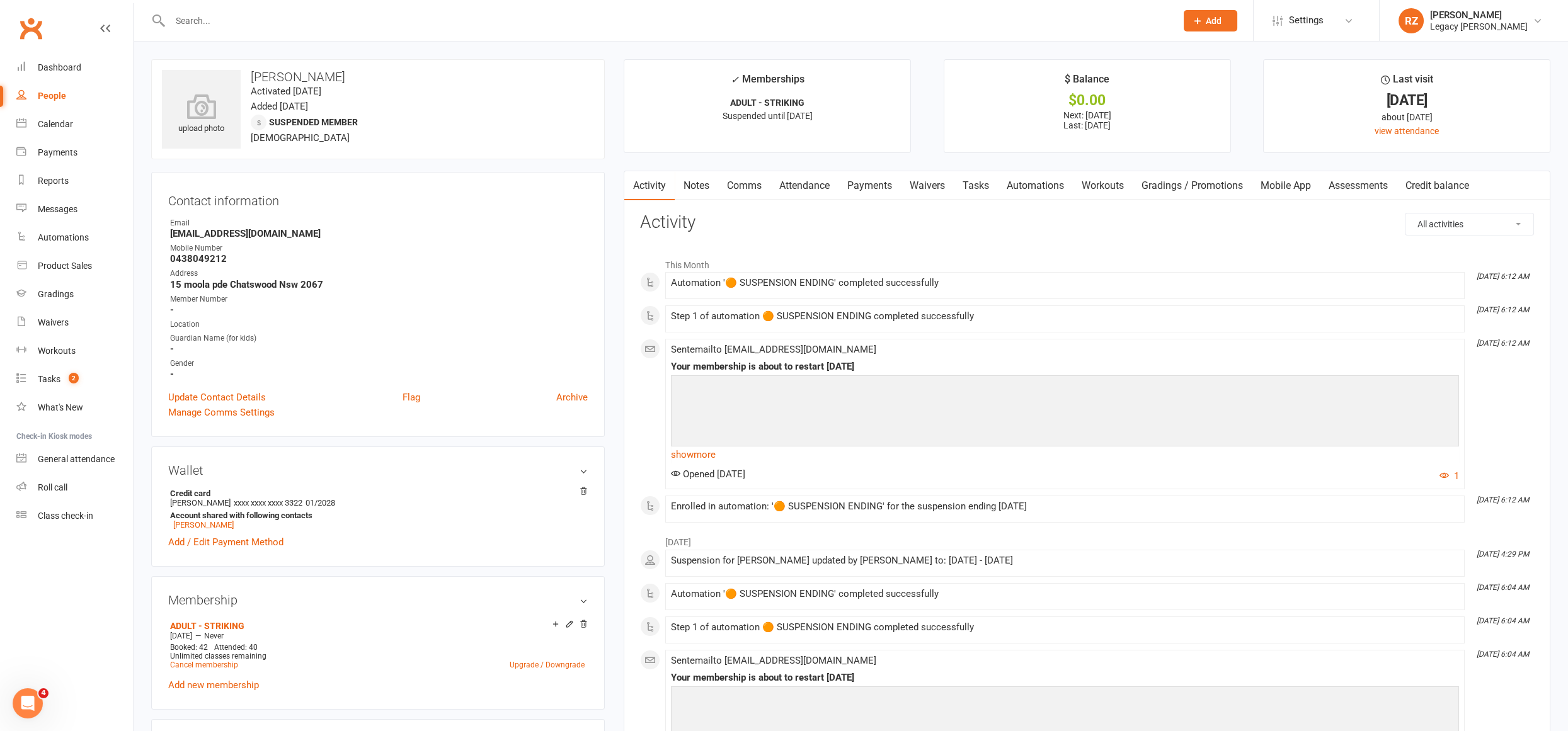
click at [869, 188] on link "Payments" at bounding box center [870, 185] width 62 height 29
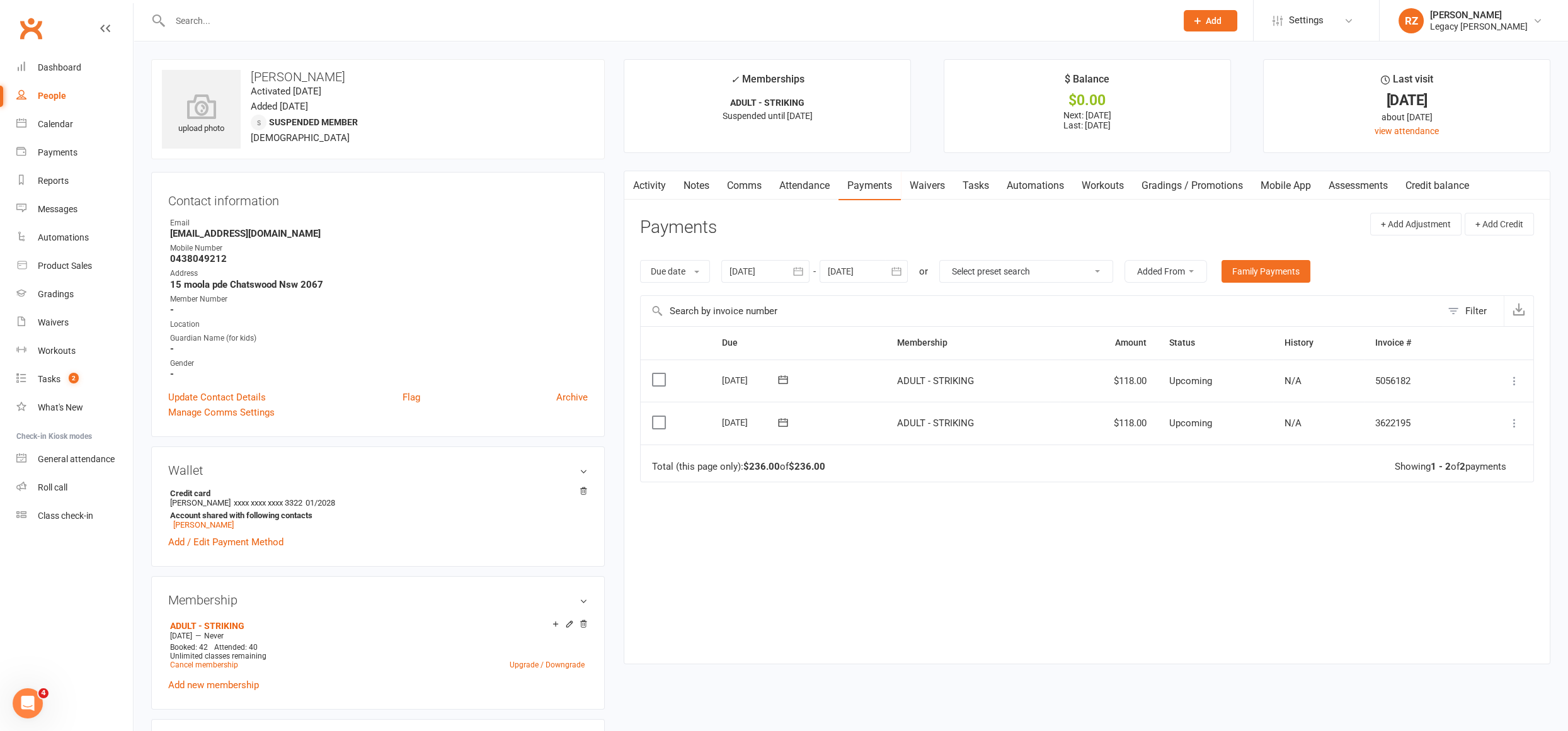
click at [740, 266] on div at bounding box center [765, 271] width 88 height 22
click at [738, 290] on button "button" at bounding box center [742, 301] width 27 height 22
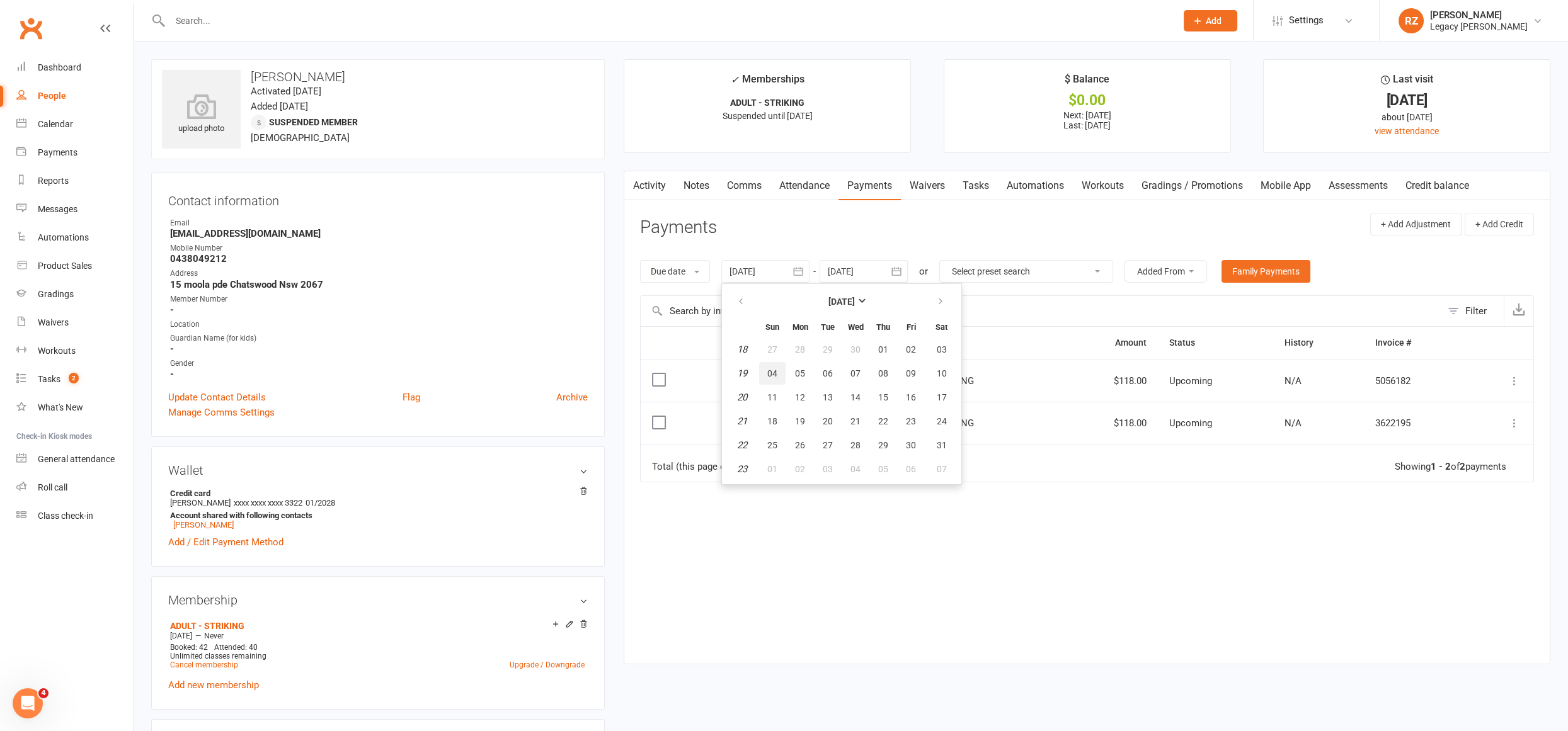
click at [766, 366] on button "04" at bounding box center [772, 373] width 26 height 22
type input "04 May 2025"
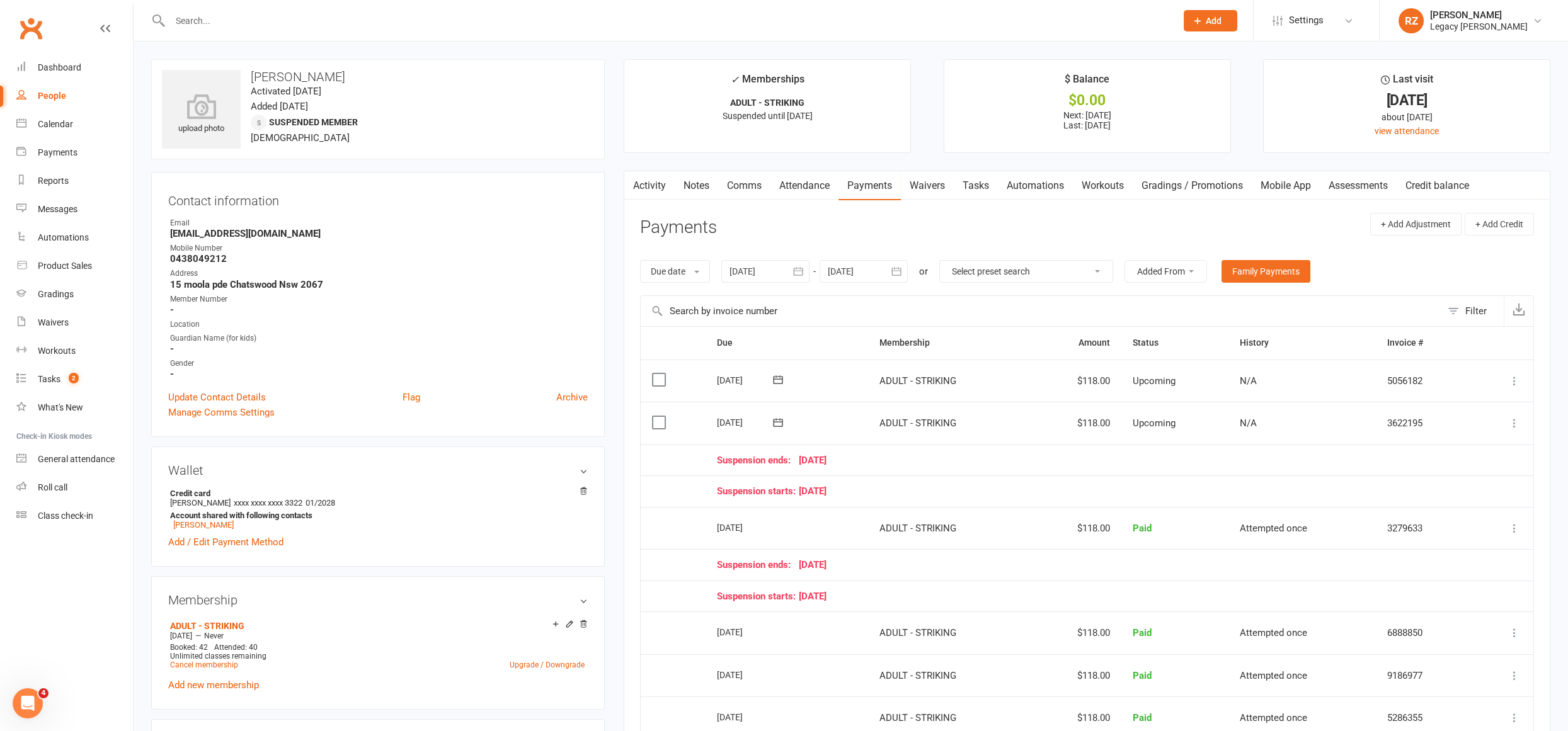
click at [276, 12] on input "text" at bounding box center [667, 21] width 1001 height 17
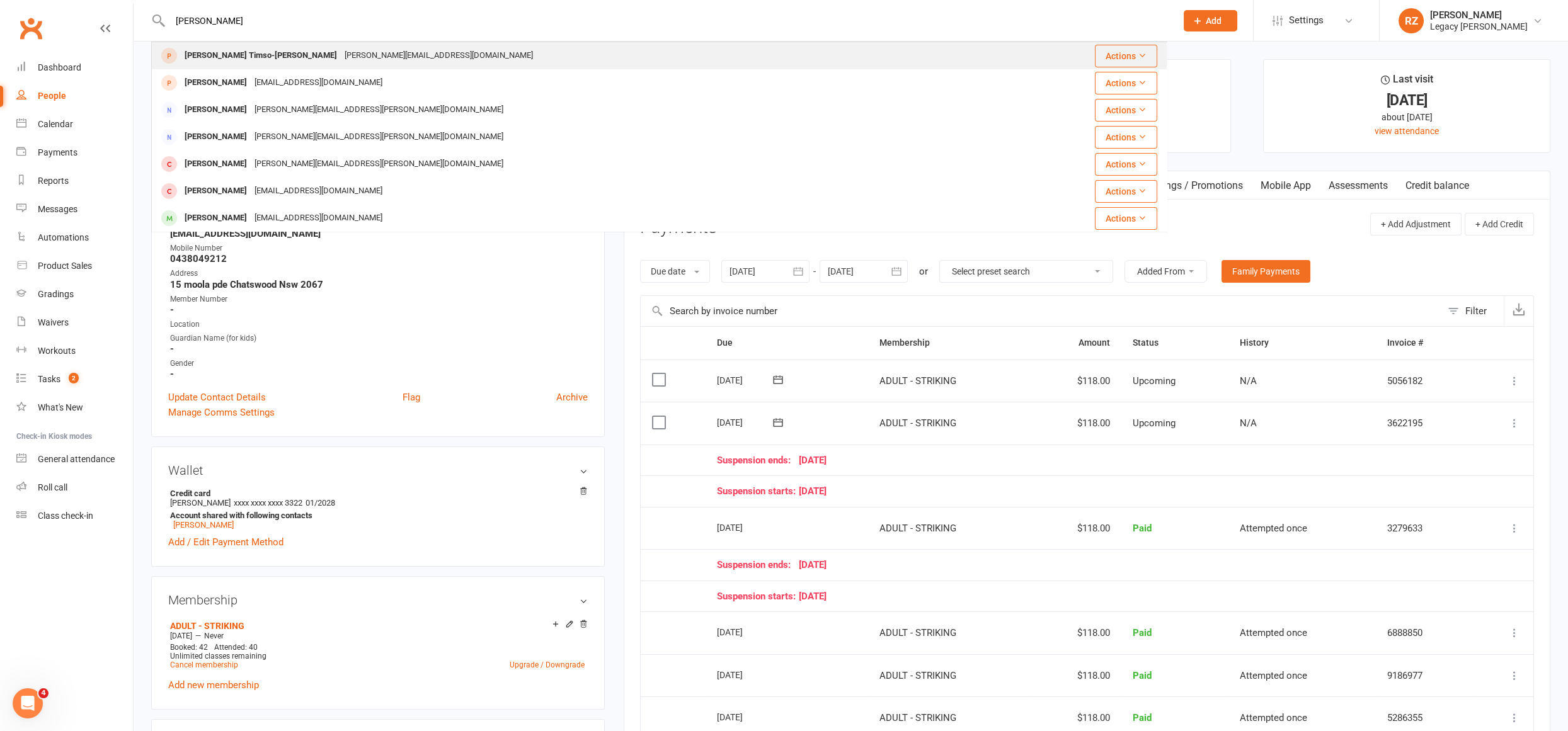
type input "james ti"
click at [341, 62] on div "james.timsolouie@gmail.com" at bounding box center [439, 56] width 196 height 18
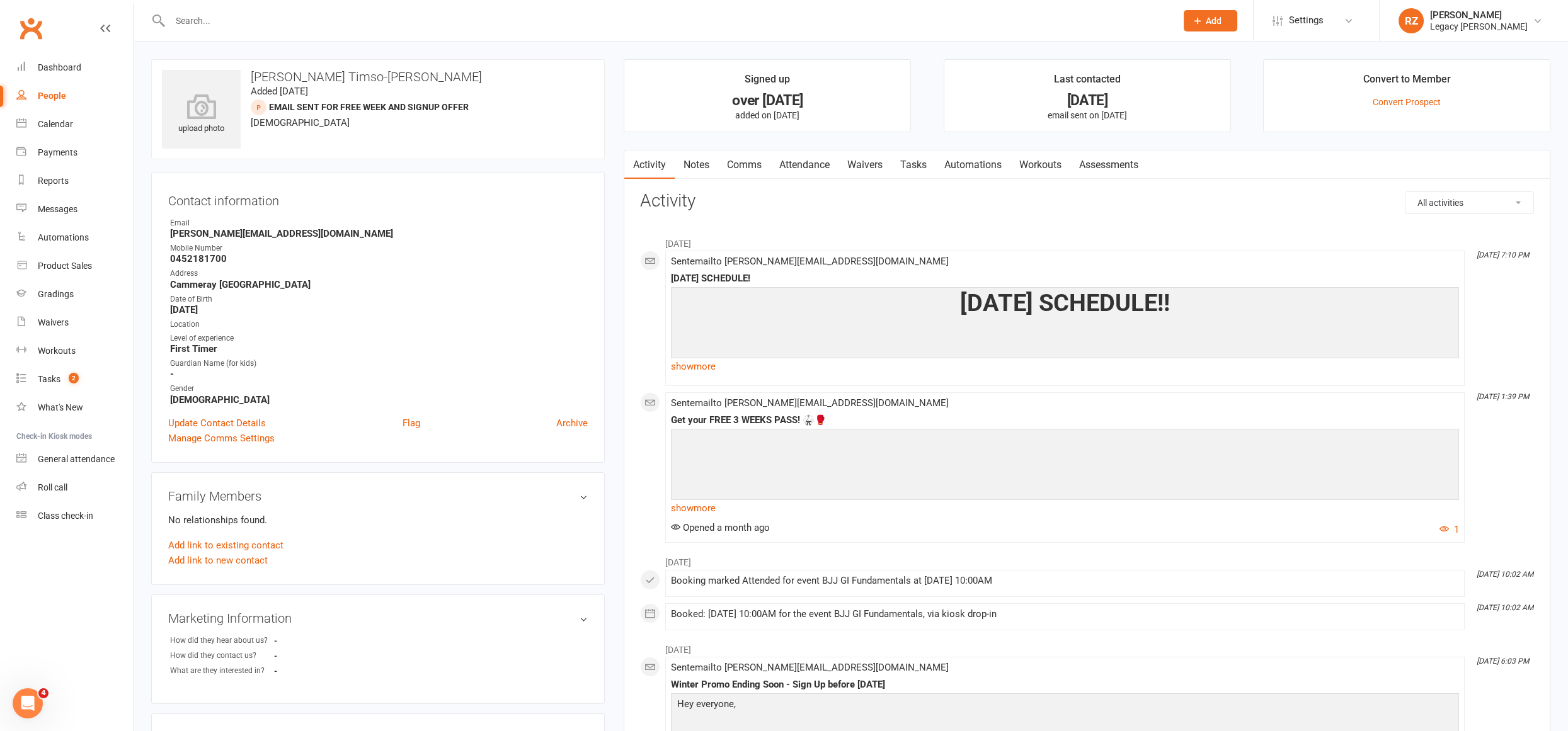
click at [868, 168] on link "Waivers" at bounding box center [865, 165] width 53 height 29
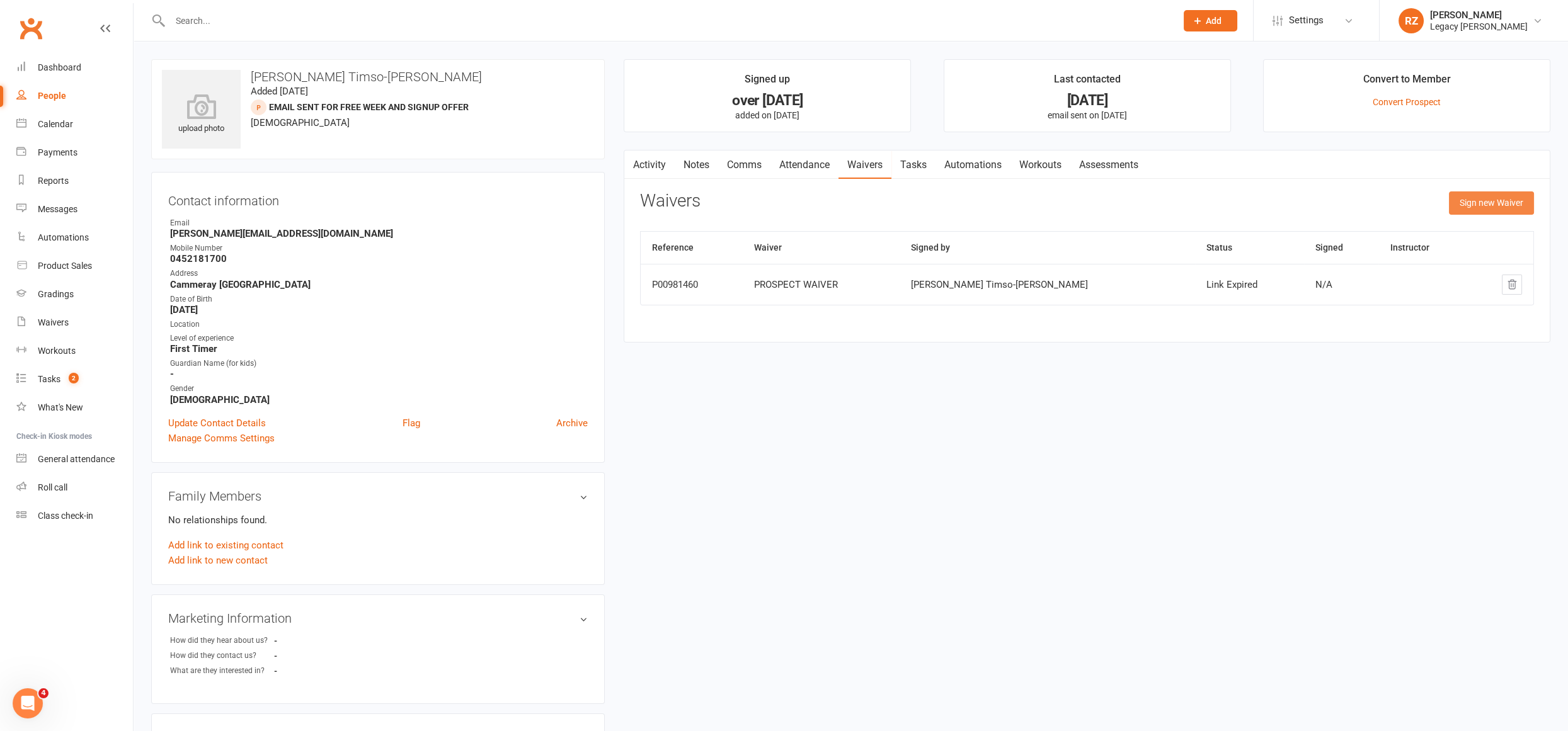
click at [1510, 204] on button "Sign new Waiver" at bounding box center [1492, 203] width 85 height 22
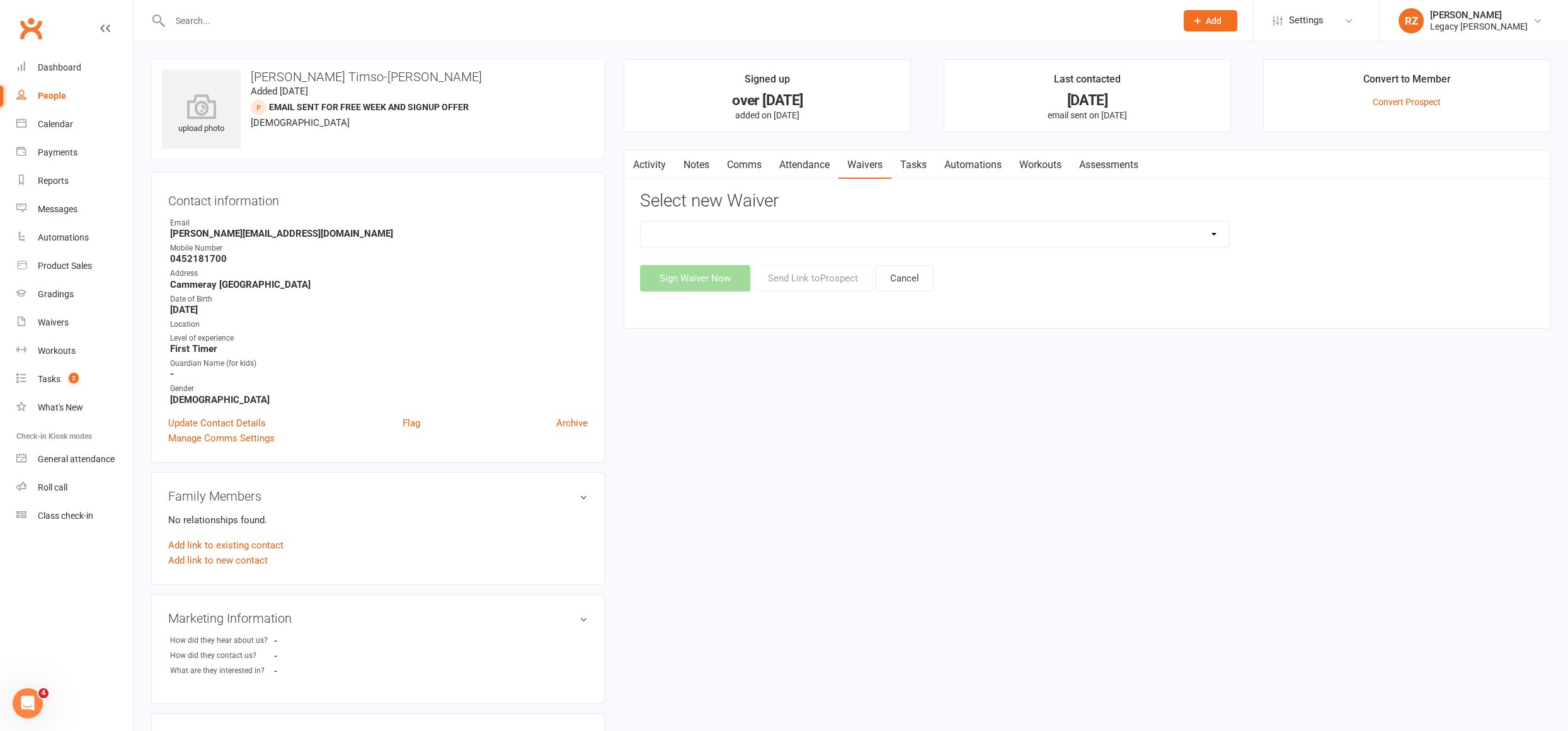
click at [834, 239] on select "❌ CANCELLATION FORM ☑️ CASUAL CLASS / PRIVATE ➖ EXISTING MEMBER WAIVER 🆓 FREE T…" at bounding box center [934, 235] width 588 height 25
select select "10406"
click at [641, 222] on select "❌ CANCELLATION FORM ☑️ CASUAL CLASS / PRIVATE ➖ EXISTING MEMBER WAIVER 🆓 FREE T…" at bounding box center [934, 235] width 588 height 25
click at [829, 276] on button "Send Link to Prospect" at bounding box center [813, 278] width 119 height 26
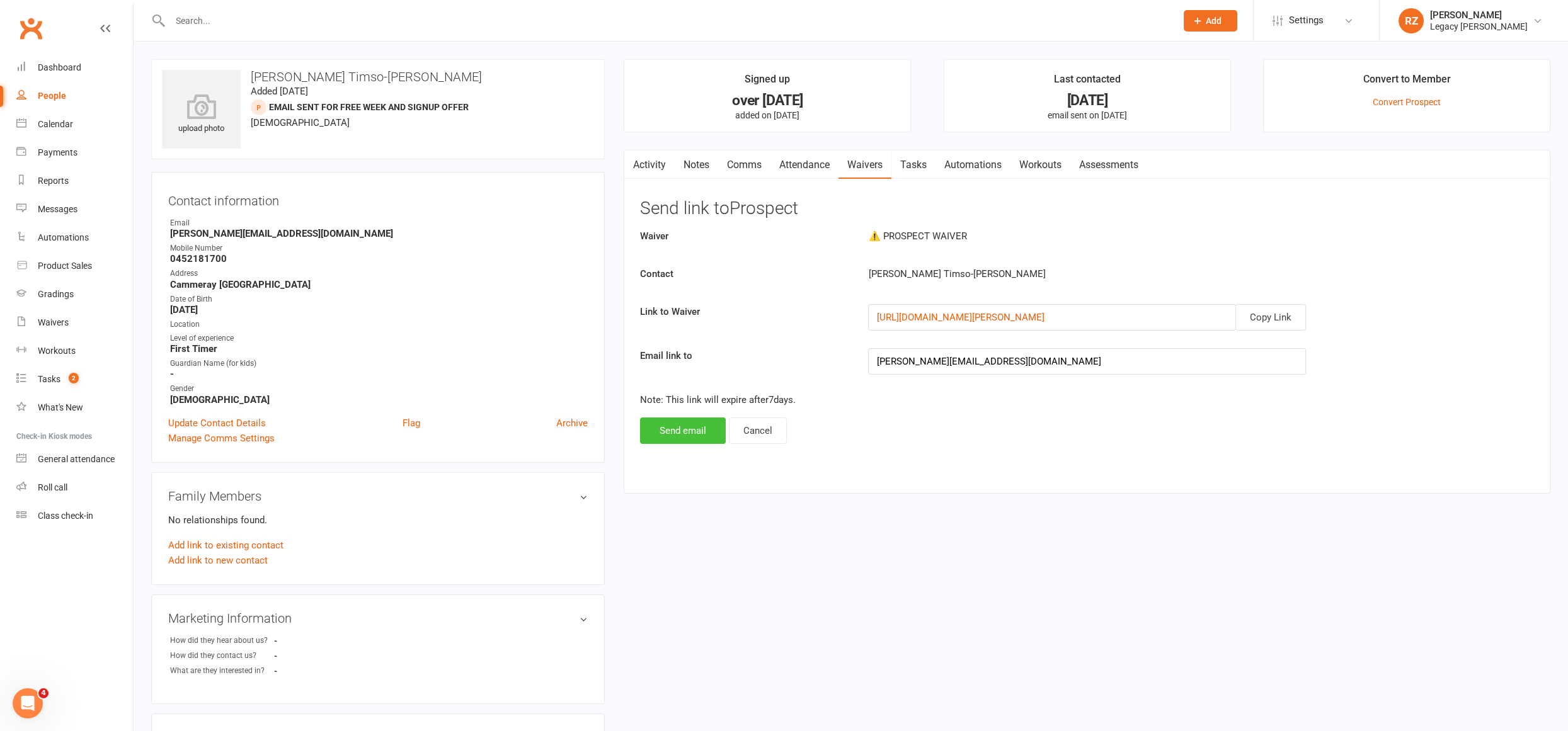
click at [686, 434] on button "Send email" at bounding box center [683, 430] width 86 height 26
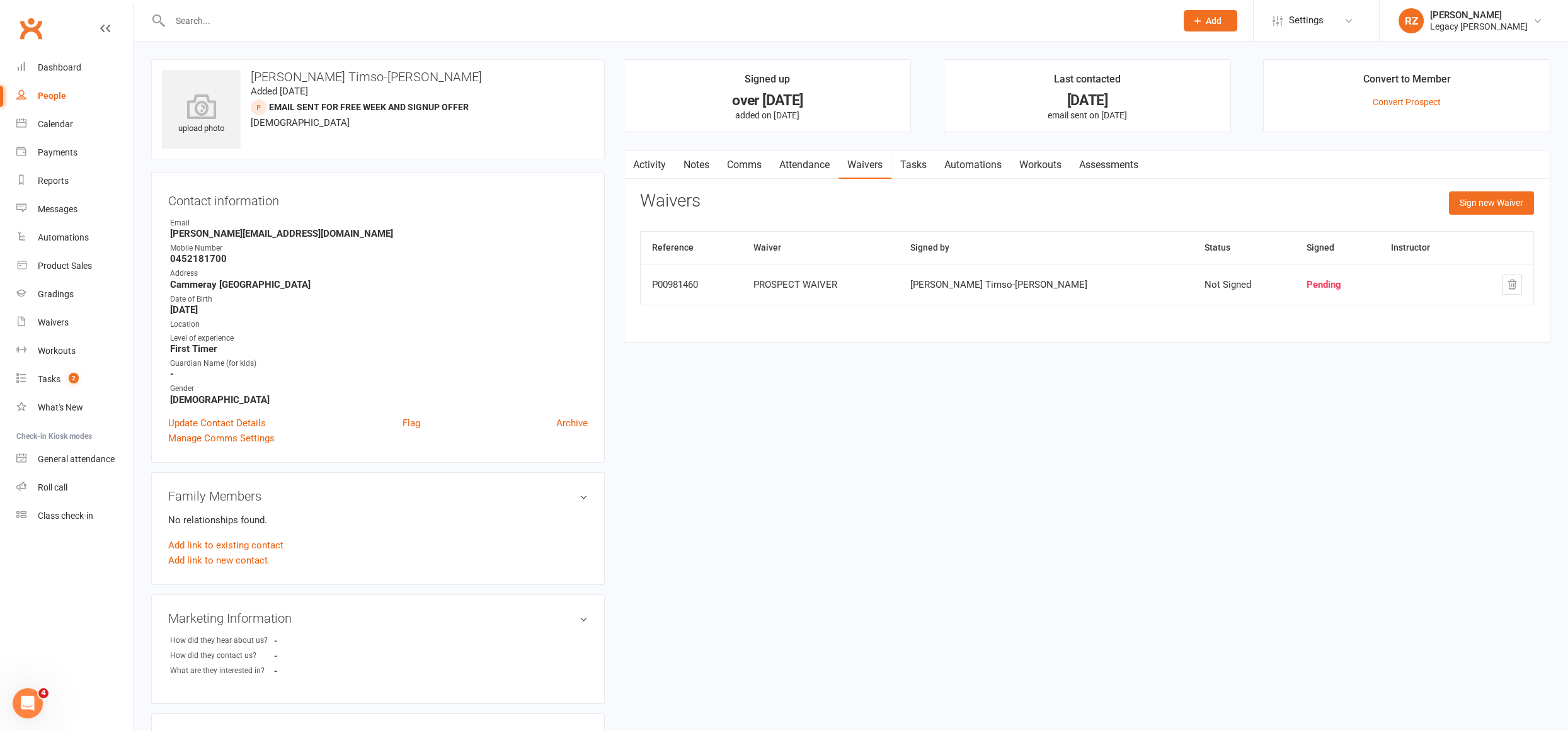
click at [279, 21] on input "text" at bounding box center [667, 21] width 1001 height 17
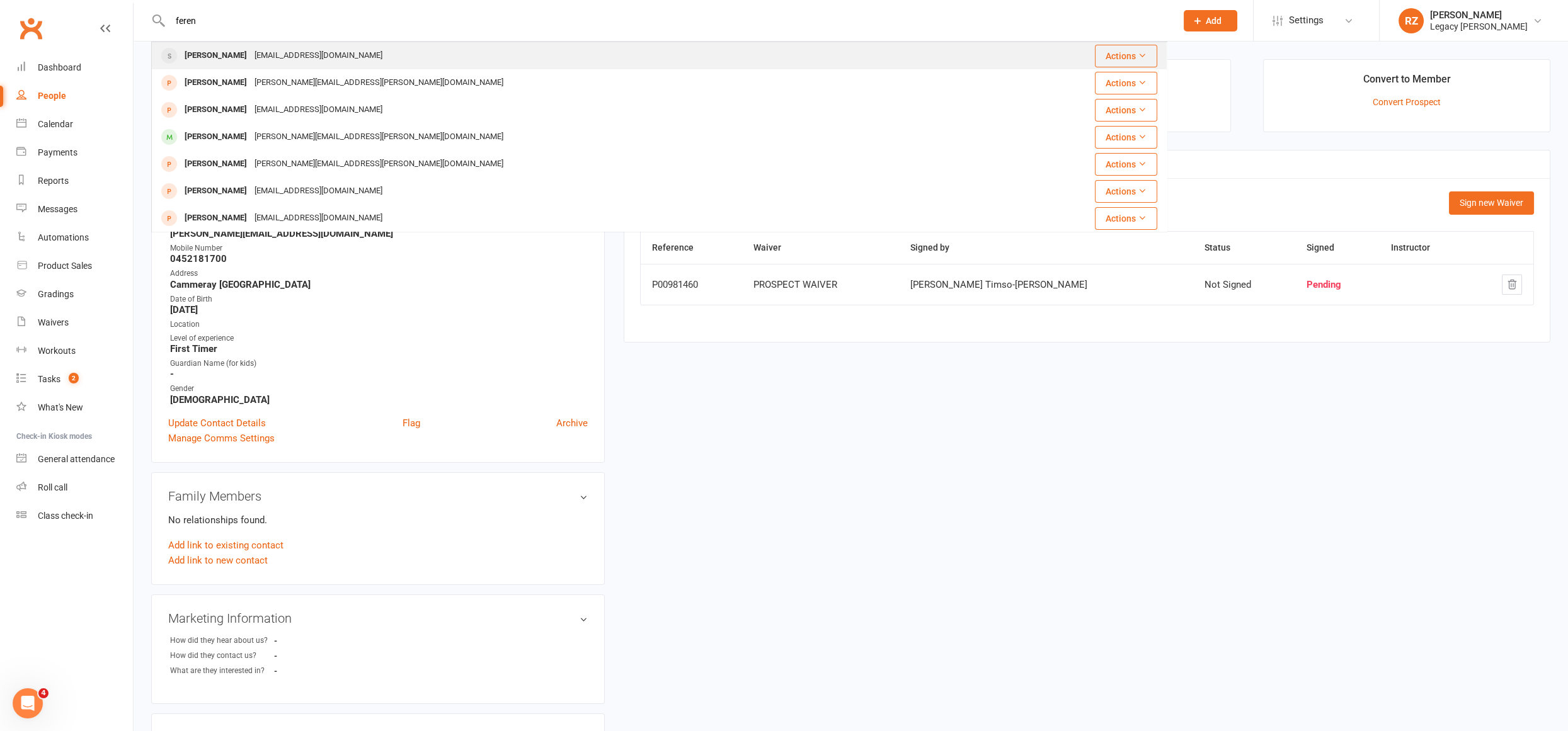
type input "feren"
click at [252, 59] on div "Vfece@icloud.com" at bounding box center [318, 56] width 135 height 18
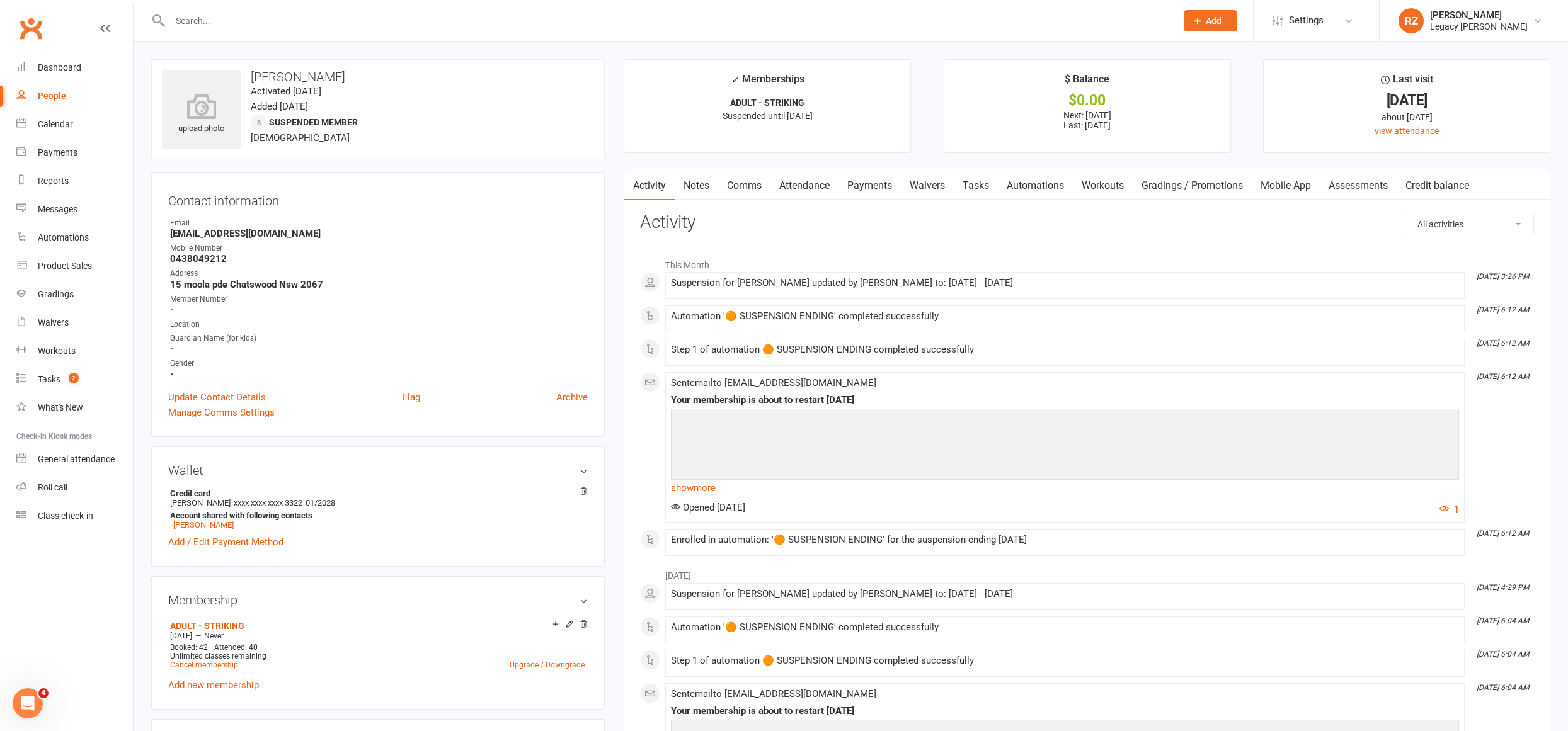
click at [868, 190] on link "Payments" at bounding box center [870, 185] width 62 height 29
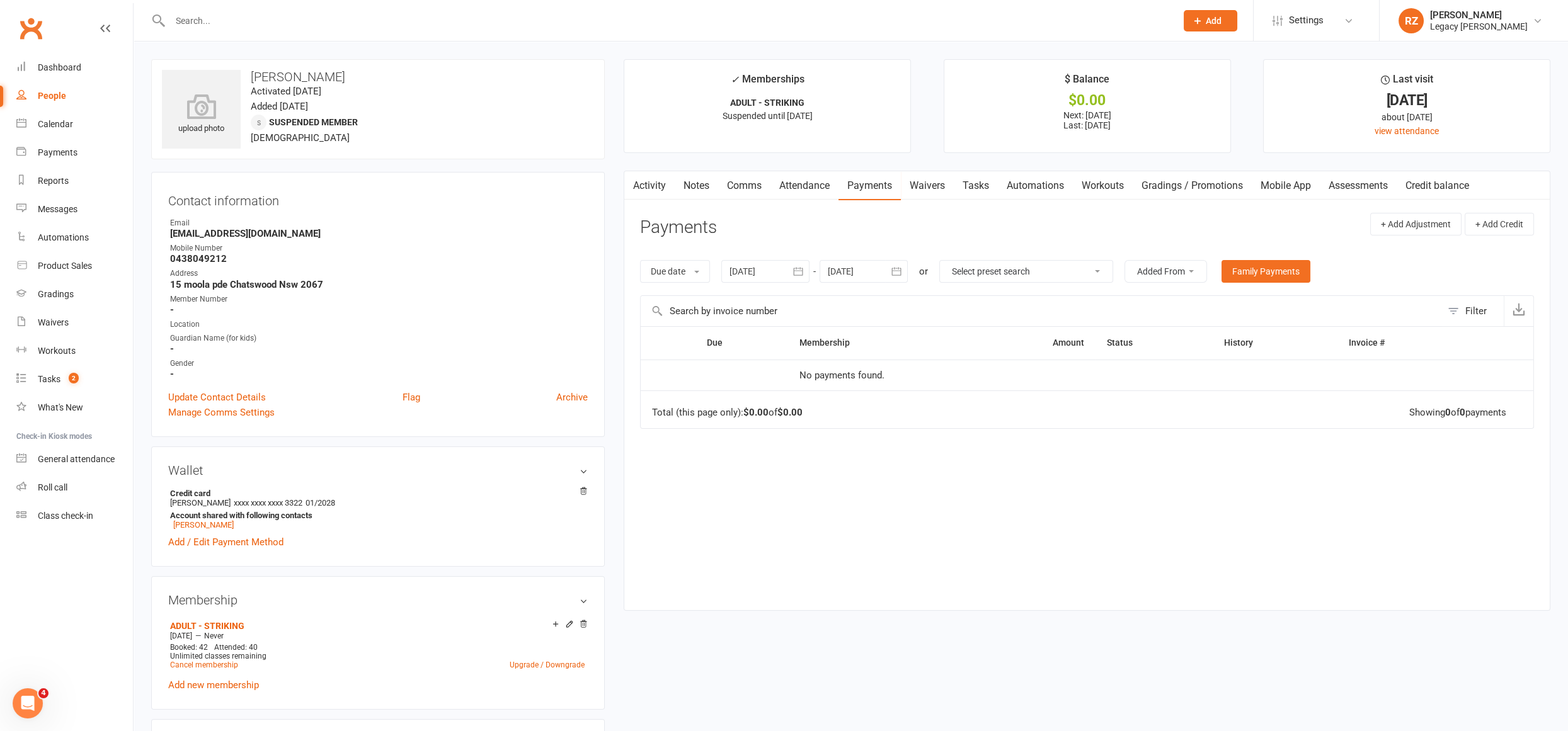
click at [884, 270] on div at bounding box center [864, 271] width 88 height 22
click at [933, 297] on strong "November 2025" at bounding box center [939, 301] width 26 height 10
click at [977, 299] on th at bounding box center [980, 300] width 67 height 24
click at [986, 298] on button "button" at bounding box center [997, 300] width 27 height 22
click at [978, 349] on span "June" at bounding box center [979, 350] width 20 height 11
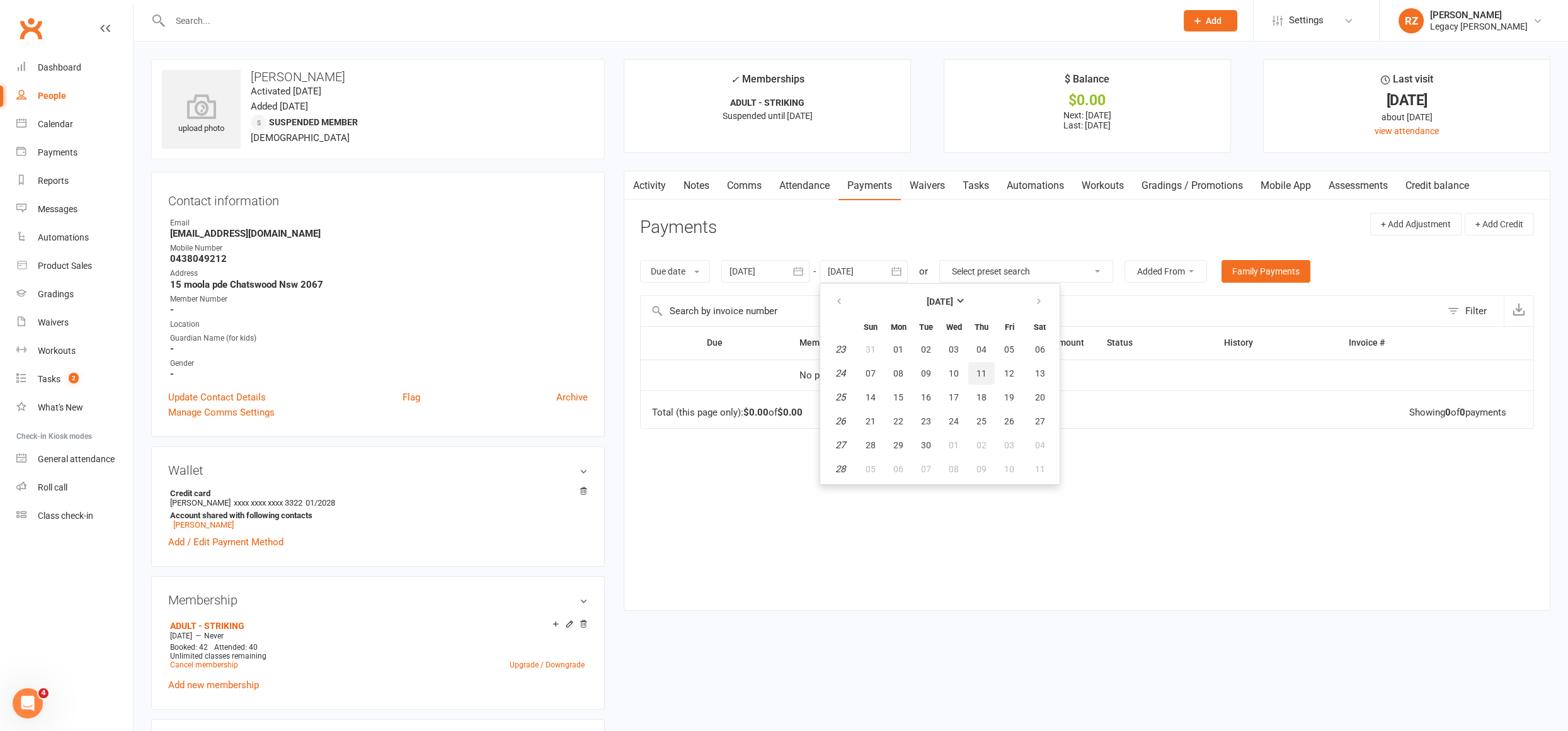
click at [975, 364] on button "11" at bounding box center [981, 373] width 26 height 22
type input "11 Jun 2026"
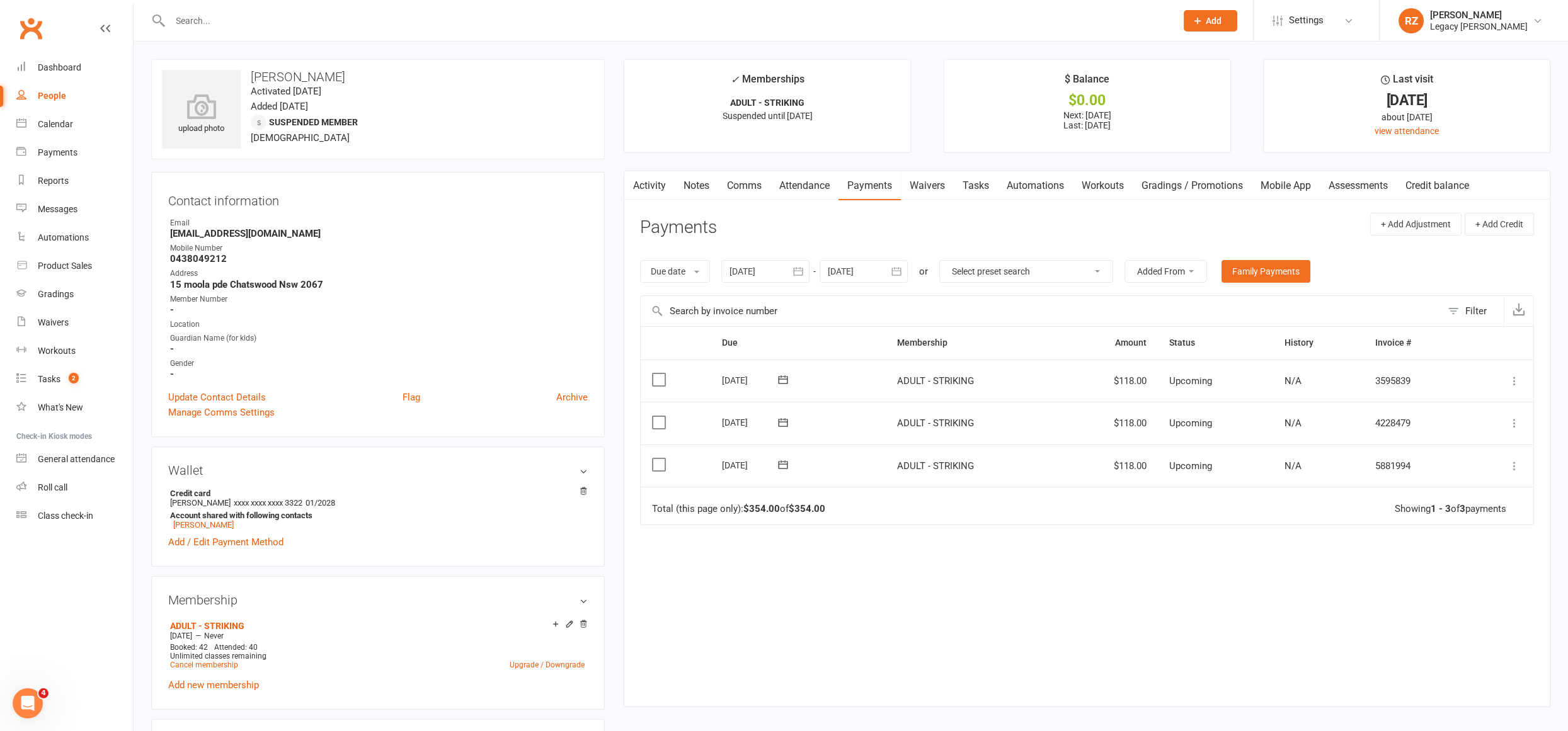
click at [792, 278] on button "button" at bounding box center [798, 271] width 22 height 22
click at [747, 305] on button "button" at bounding box center [742, 301] width 27 height 22
click at [773, 368] on span "08" at bounding box center [772, 373] width 10 height 10
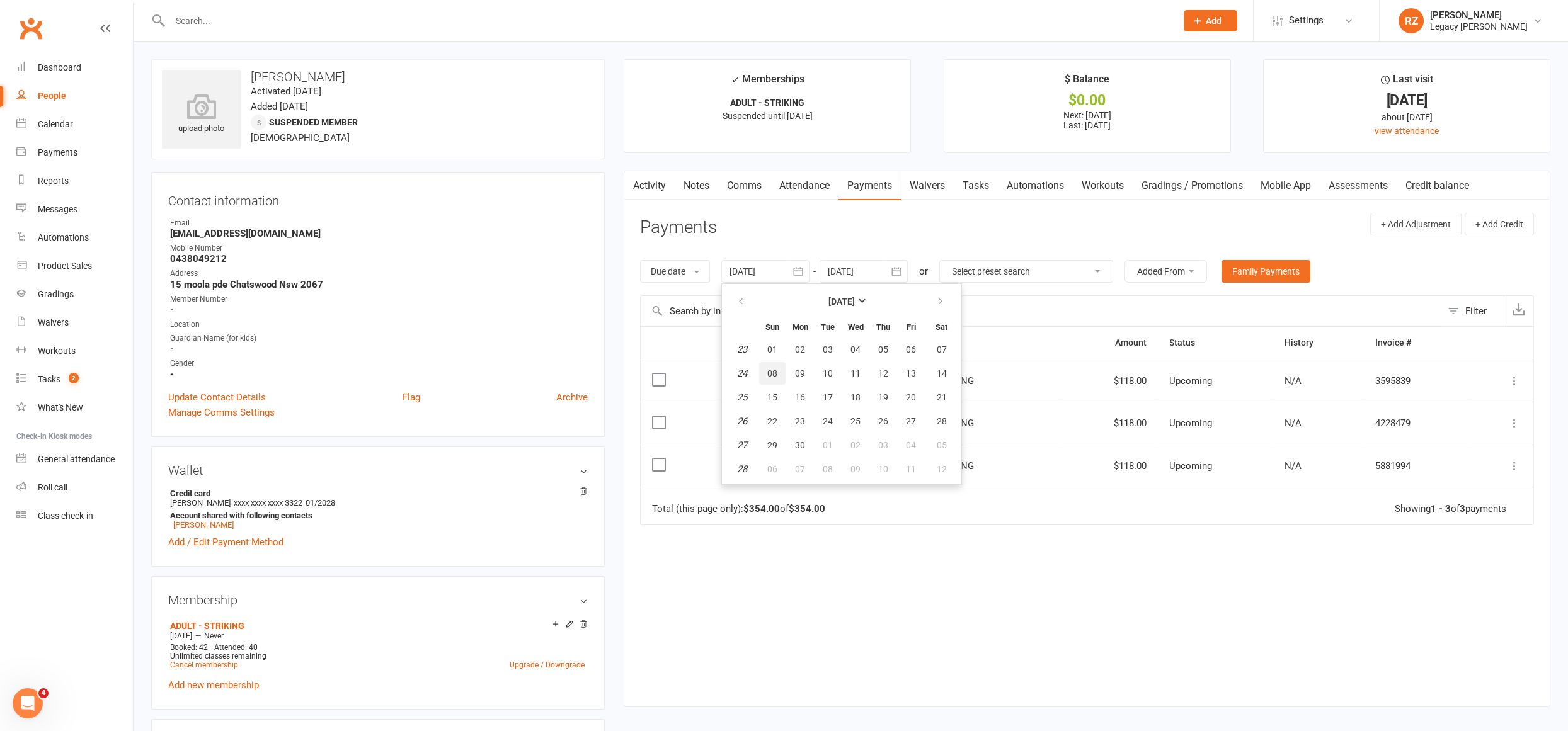
type input "08 Jun 2025"
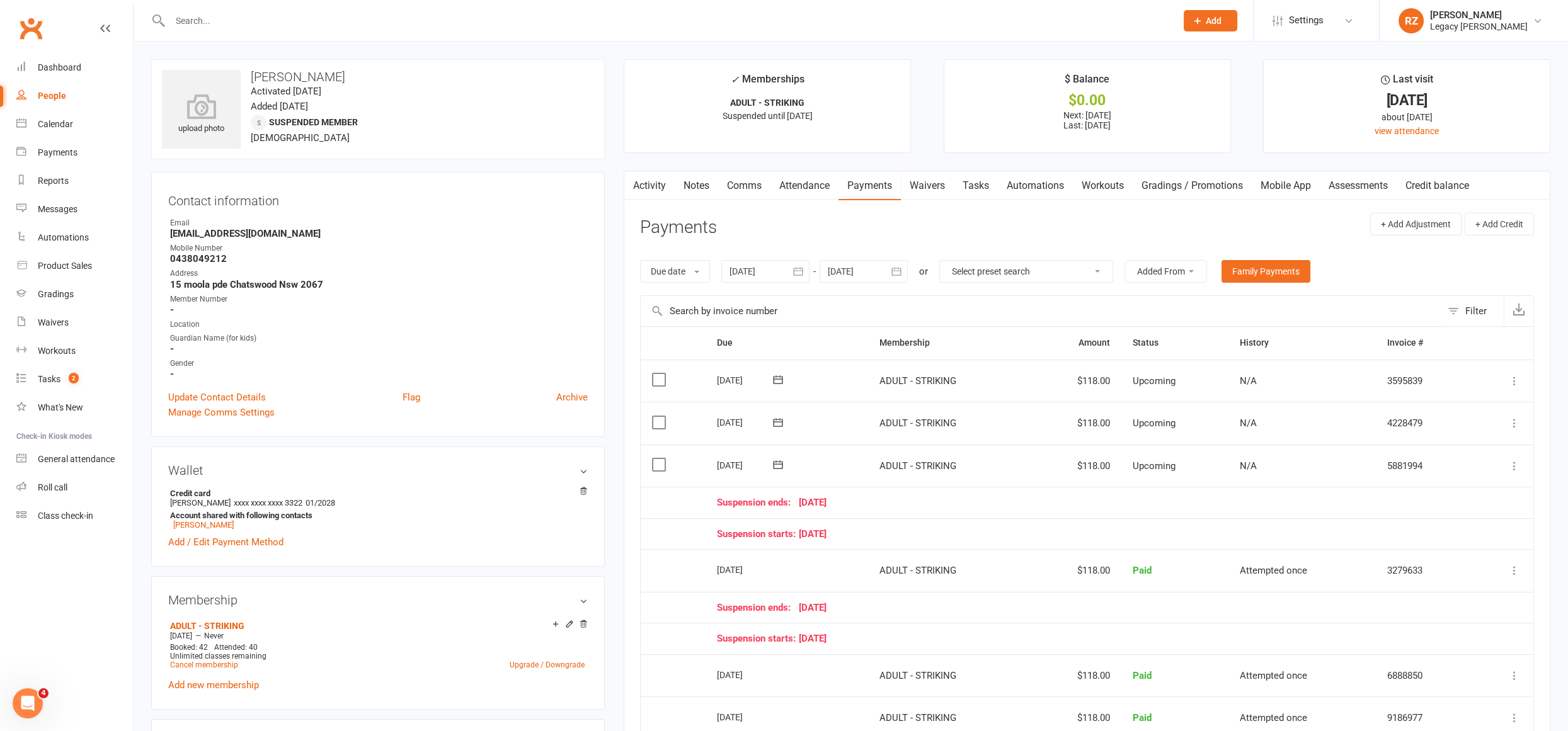
click at [1519, 464] on icon at bounding box center [1515, 466] width 13 height 13
click at [1437, 640] on link "Bulk reschedule from this date" at bounding box center [1447, 642] width 149 height 25
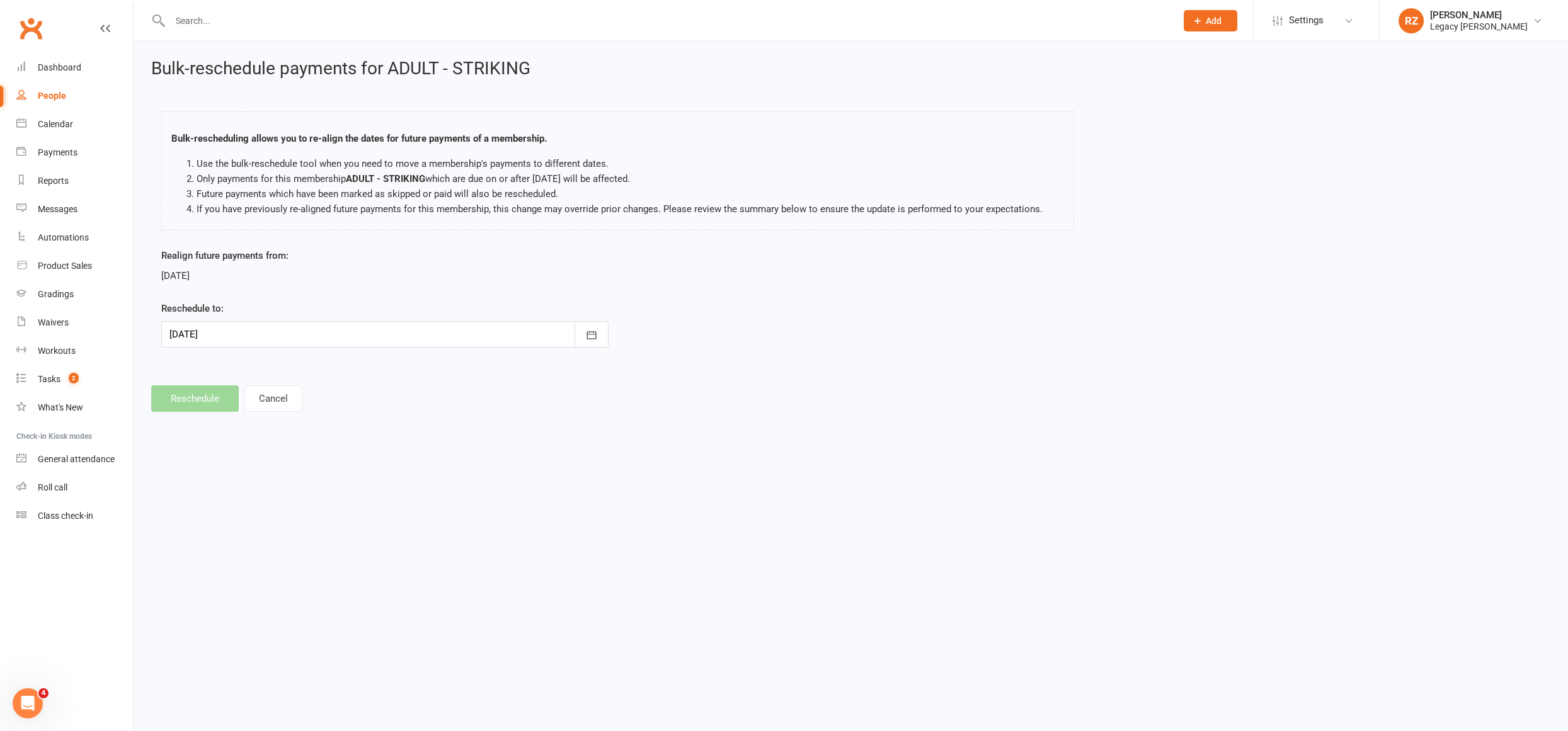
click at [248, 334] on div at bounding box center [385, 334] width 447 height 26
click at [283, 369] on strong "May 2026" at bounding box center [281, 366] width 26 height 10
click at [255, 418] on button "May" at bounding box center [255, 414] width 65 height 24
click at [177, 365] on icon "button" at bounding box center [181, 366] width 9 height 10
click at [358, 364] on button "April 2026" at bounding box center [281, 366] width 165 height 22
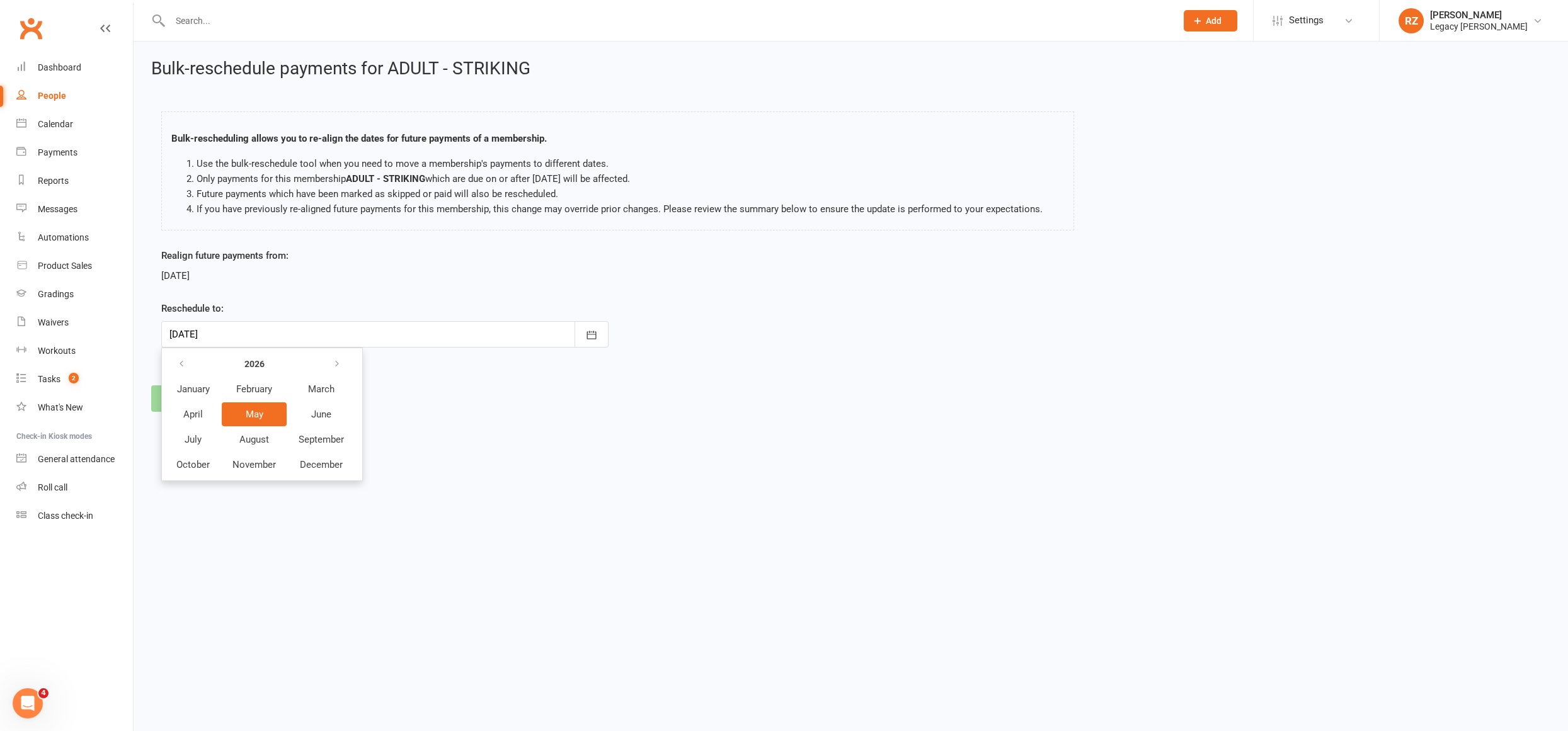
click at [259, 411] on span "May" at bounding box center [255, 414] width 18 height 11
click at [371, 437] on button "09" at bounding box center [381, 437] width 32 height 22
type input "09 May 2026"
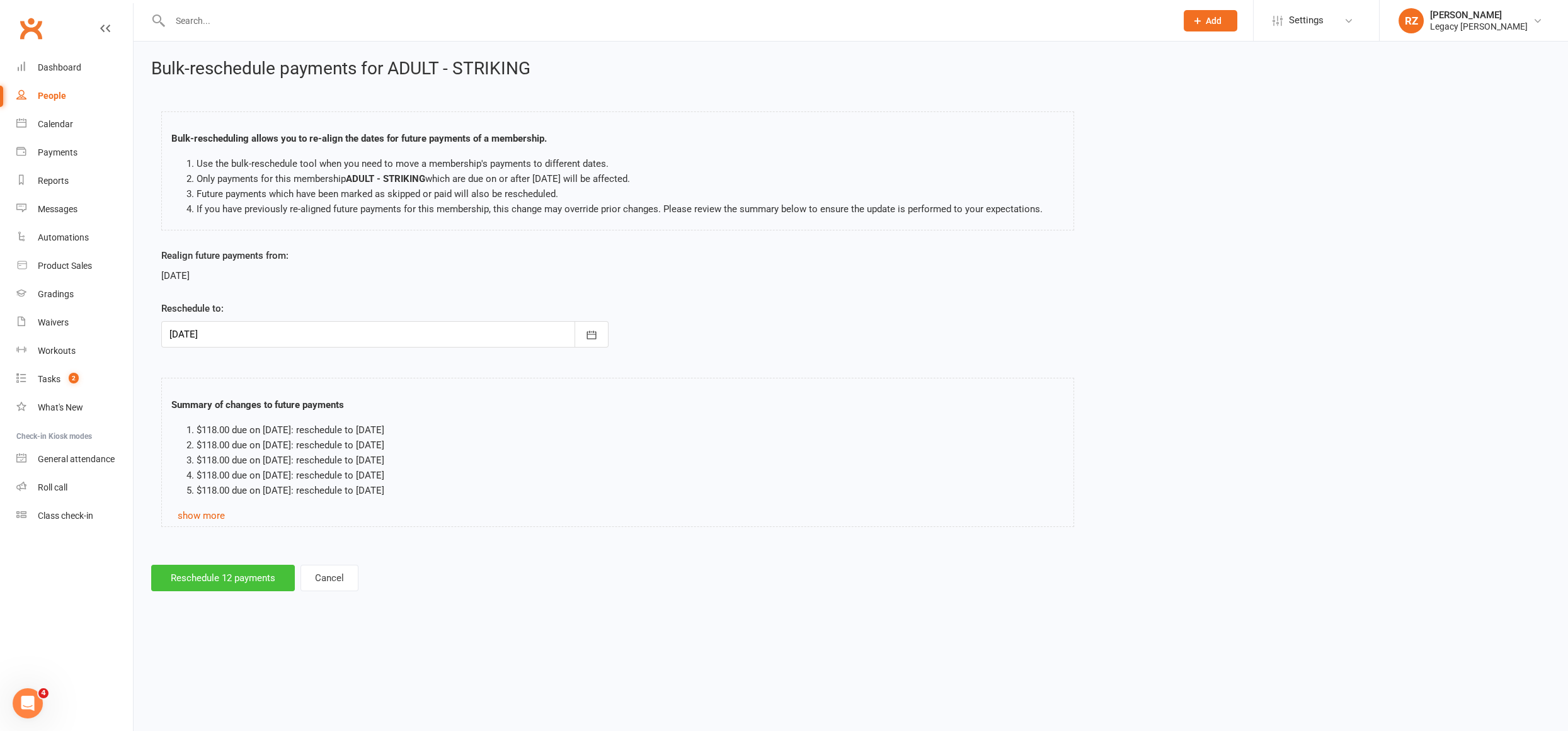
click at [221, 575] on button "Reschedule 12 payments" at bounding box center [223, 577] width 143 height 26
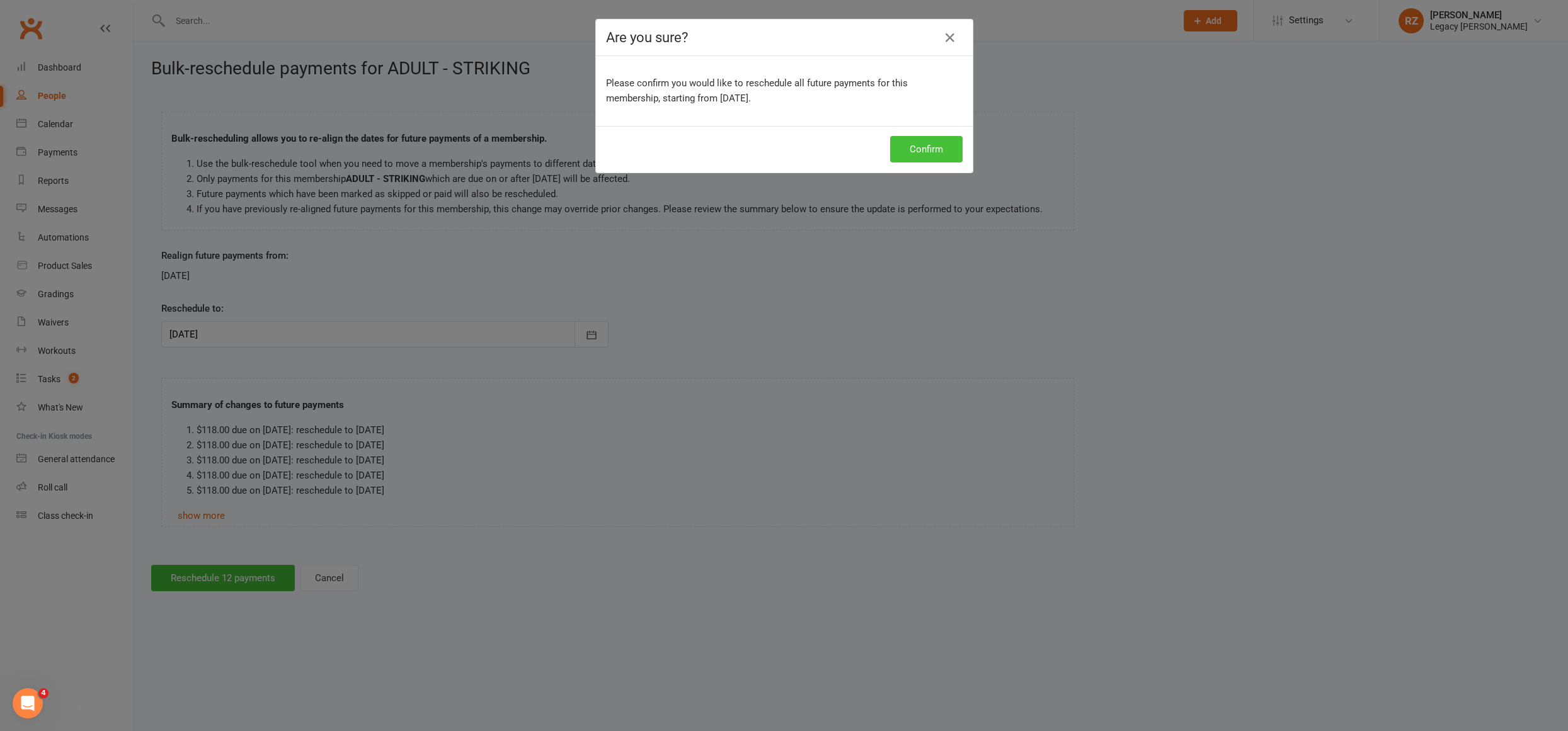
drag, startPoint x: 951, startPoint y: 148, endPoint x: 958, endPoint y: 146, distance: 7.3
click at [952, 147] on button "Confirm" at bounding box center [926, 149] width 72 height 26
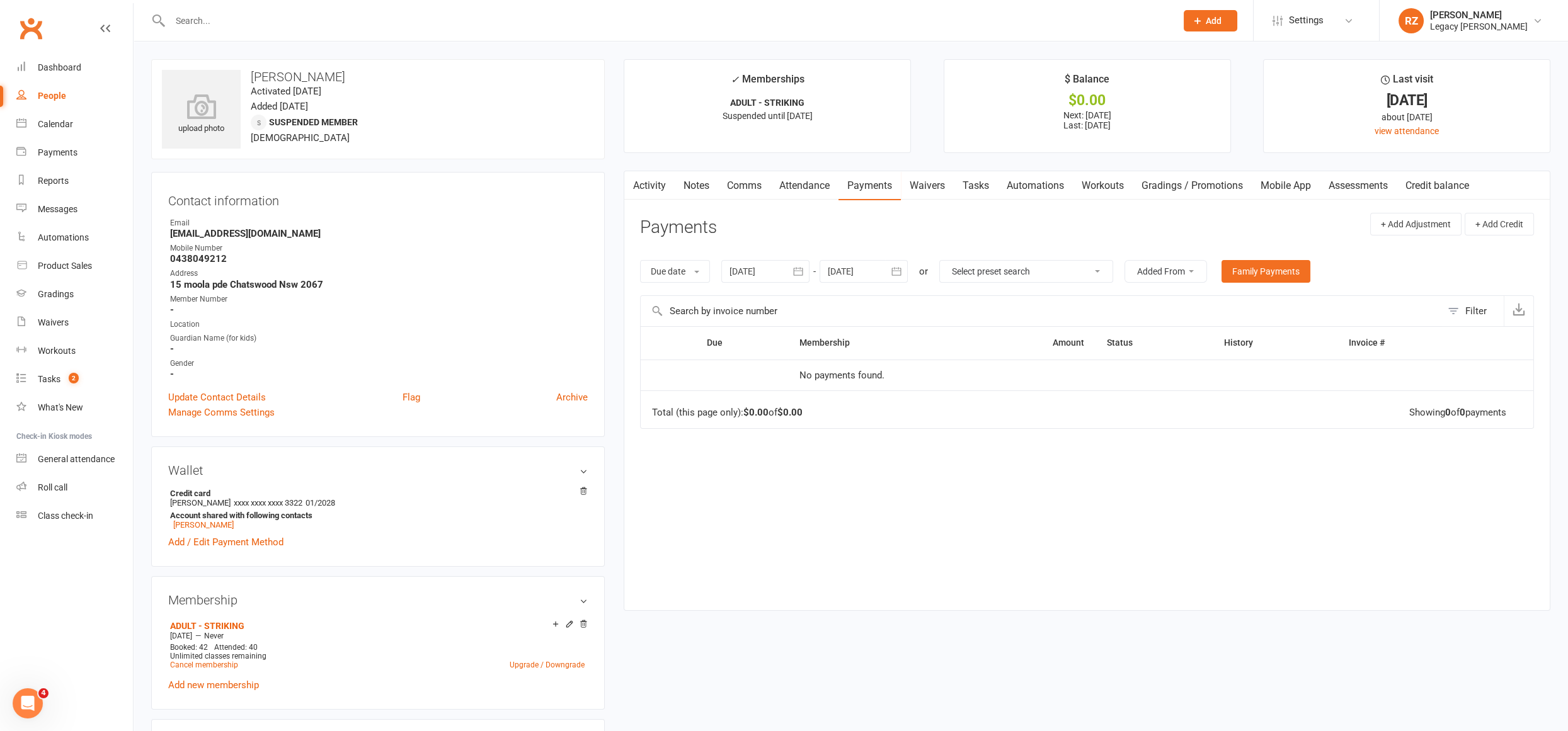
click at [274, 21] on input "text" at bounding box center [667, 21] width 1001 height 17
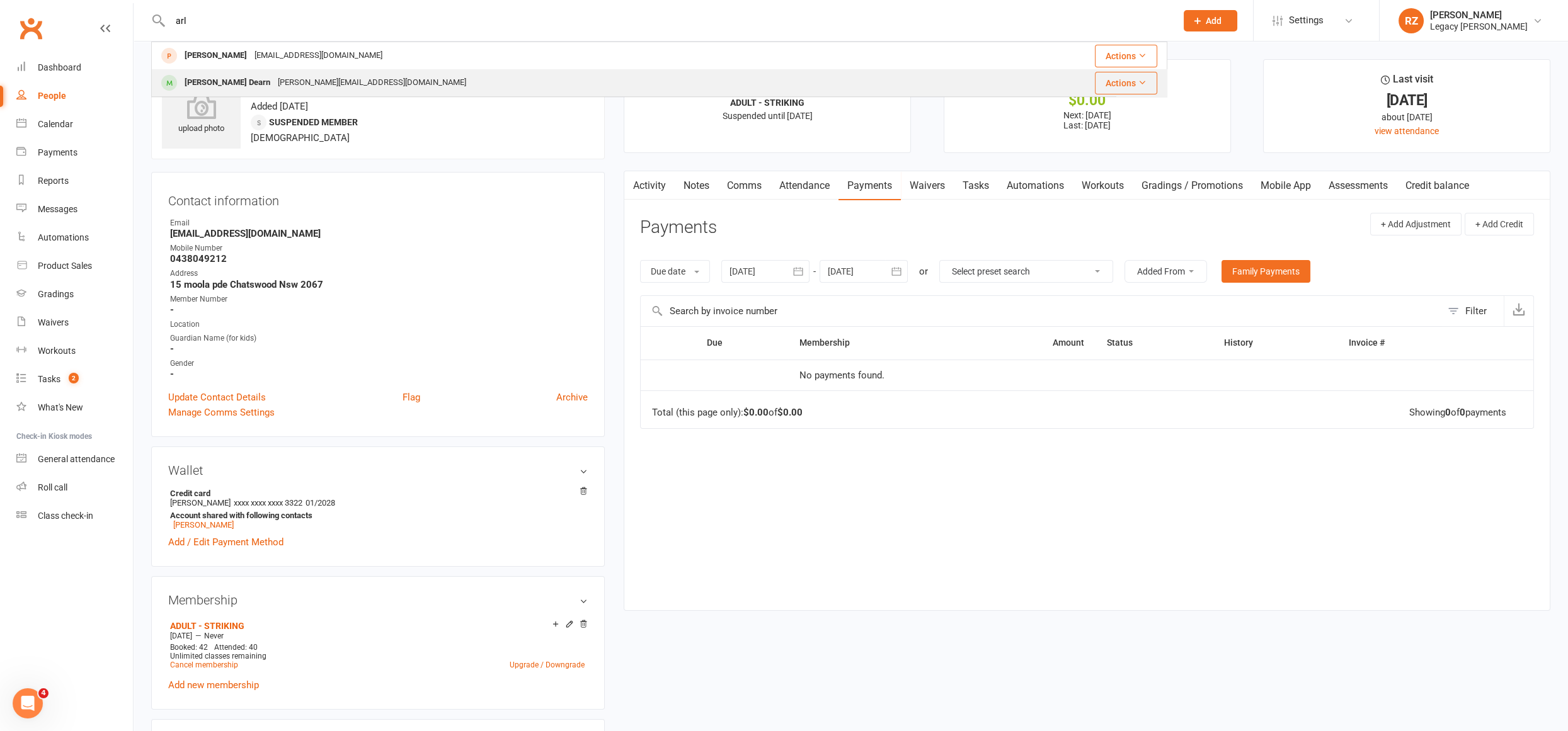
type input "arl"
click at [228, 89] on div "Arlo Brehaut Dearn" at bounding box center [227, 83] width 93 height 18
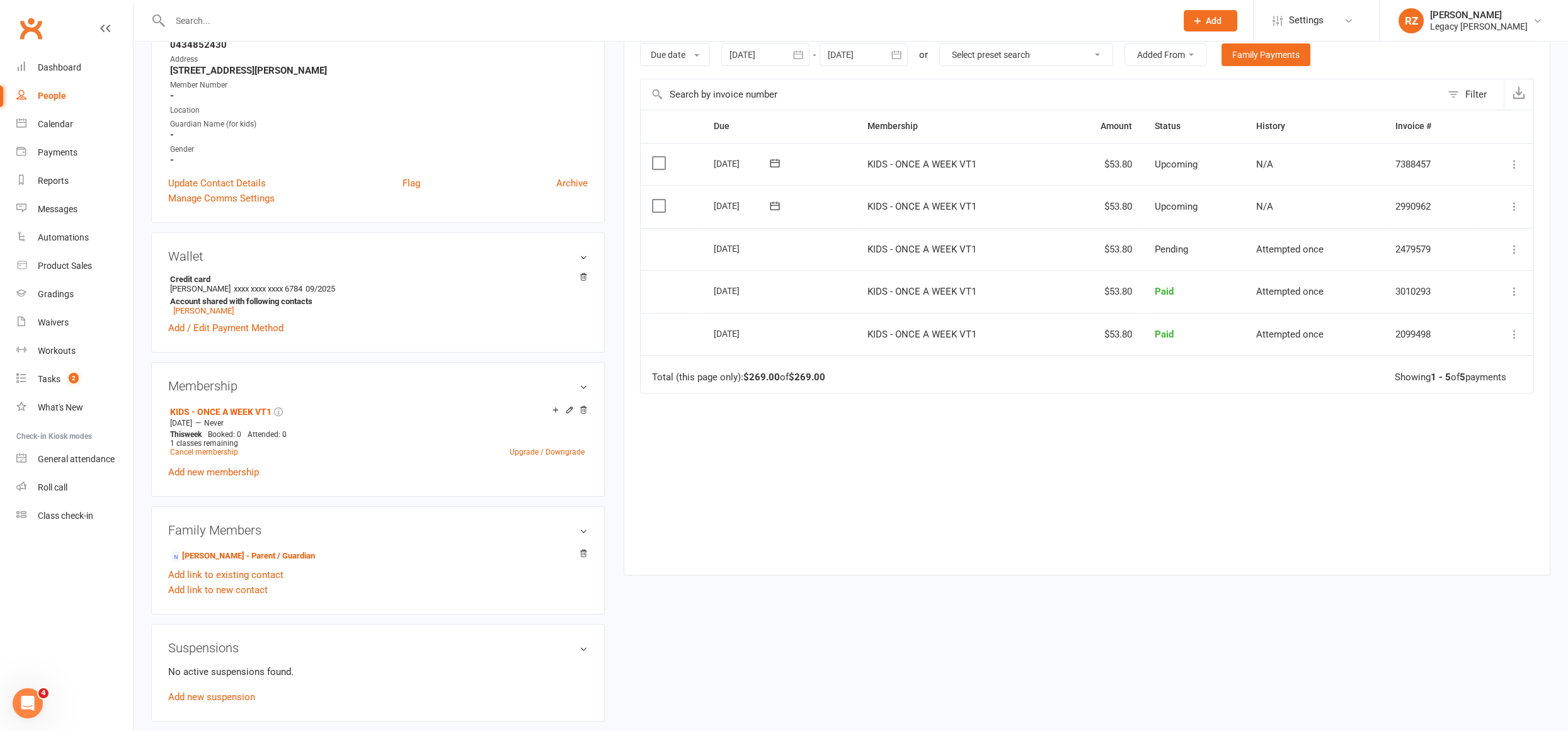
scroll to position [222, 0]
